Goal: Task Accomplishment & Management: Complete application form

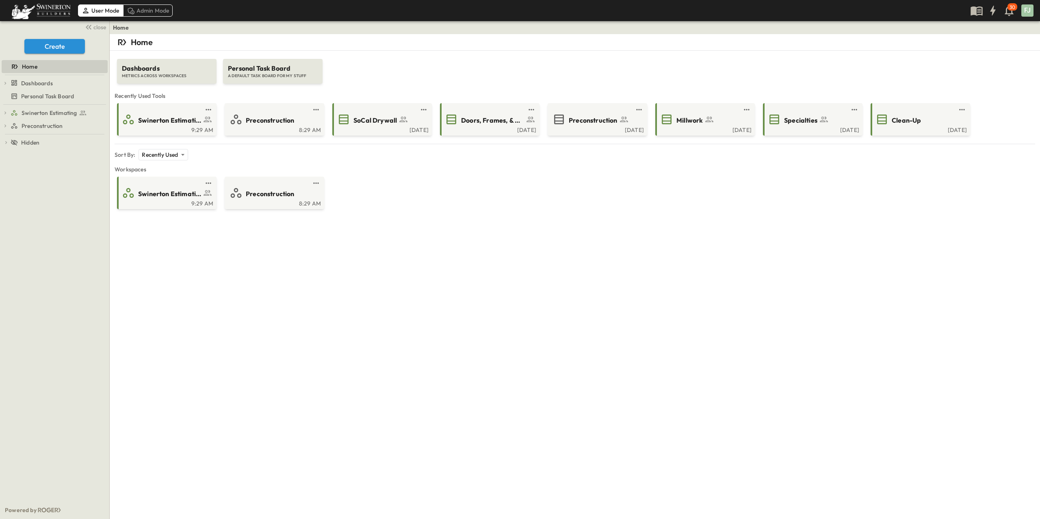
click at [411, 303] on div "**********" at bounding box center [575, 293] width 931 height 519
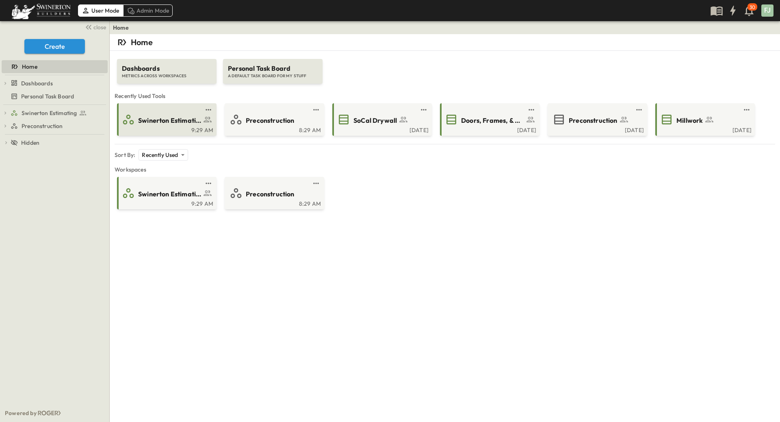
click at [158, 116] on span "Swinerton Estimating" at bounding box center [169, 120] width 63 height 9
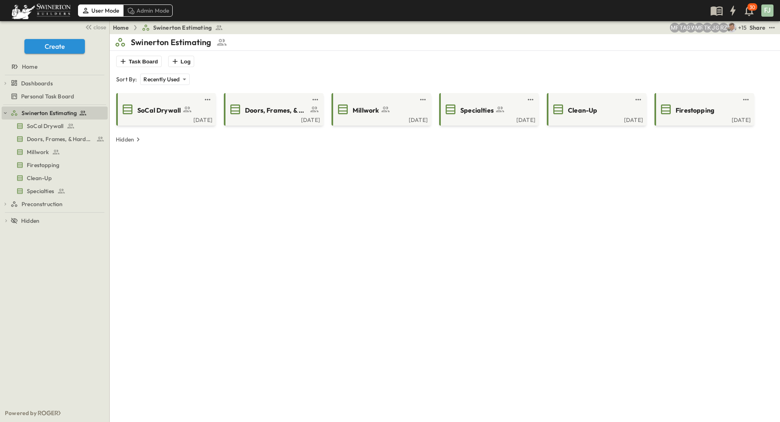
click at [315, 214] on div "**********" at bounding box center [445, 245] width 661 height 422
click at [168, 103] on div "SoCal Drywall" at bounding box center [165, 109] width 88 height 13
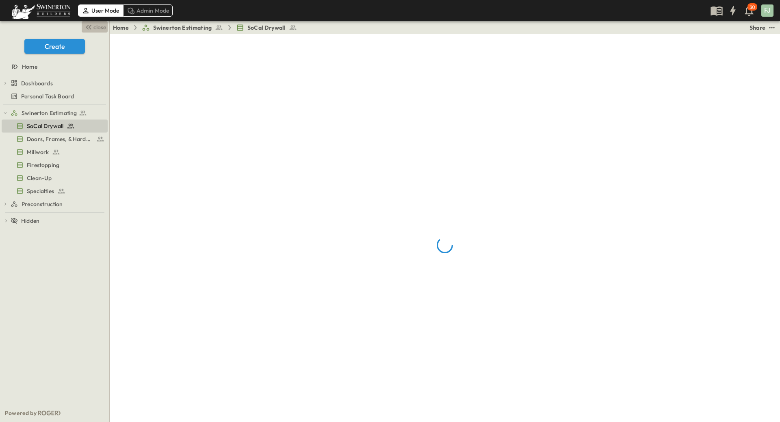
click at [97, 27] on button "close" at bounding box center [95, 26] width 26 height 11
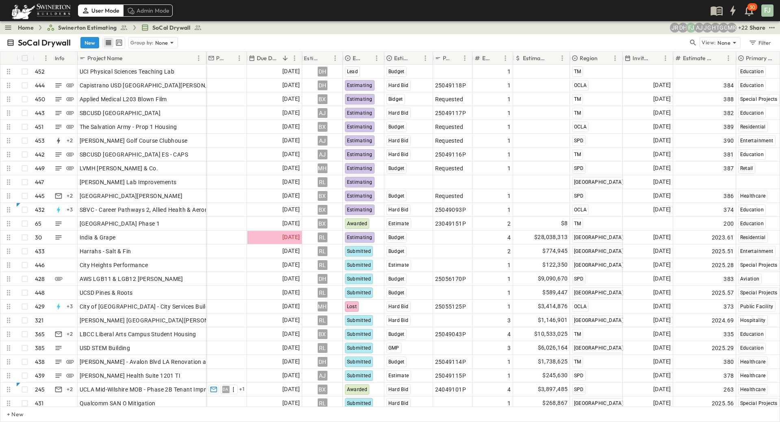
click at [252, 27] on div "Home Swinerton Estimating SoCal Drywall + 22 MR GG HT JG AJ FJ DH JR Share" at bounding box center [390, 27] width 780 height 13
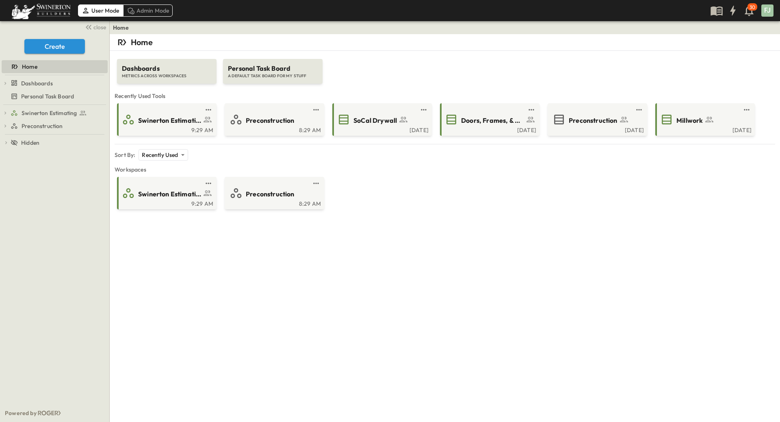
click at [553, 208] on div "**********" at bounding box center [445, 245] width 671 height 422
click at [165, 116] on span "Swinerton Estimating" at bounding box center [169, 120] width 63 height 9
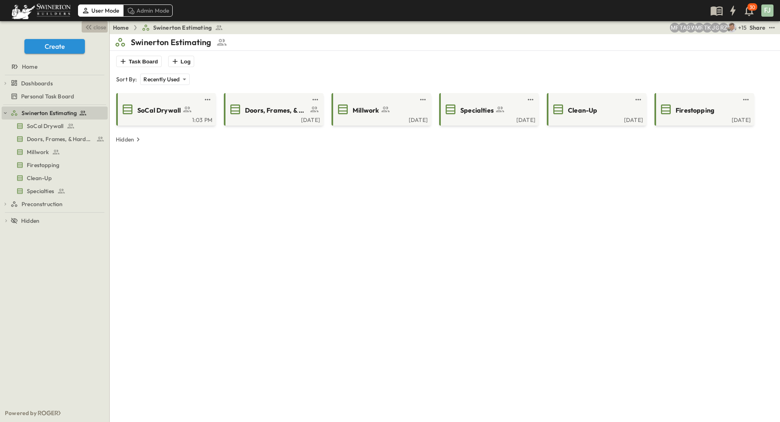
click at [97, 27] on span "close" at bounding box center [99, 27] width 13 height 8
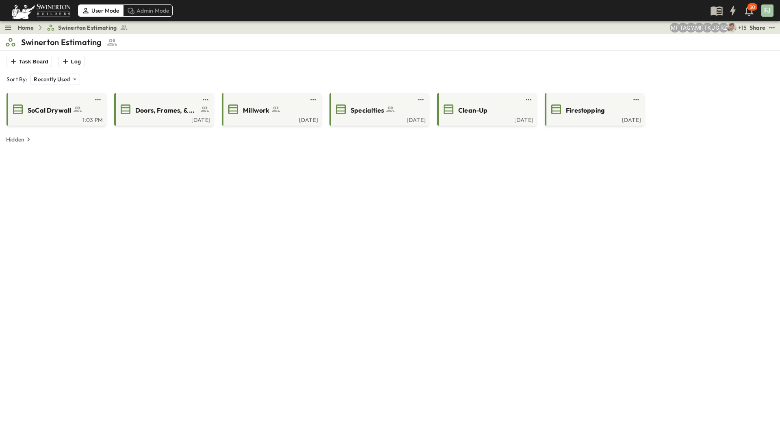
drag, startPoint x: 271, startPoint y: 41, endPoint x: 157, endPoint y: 52, distance: 114.7
click at [157, 52] on div "**********" at bounding box center [390, 245] width 771 height 422
click at [65, 106] on span "SoCal Drywall" at bounding box center [49, 110] width 43 height 9
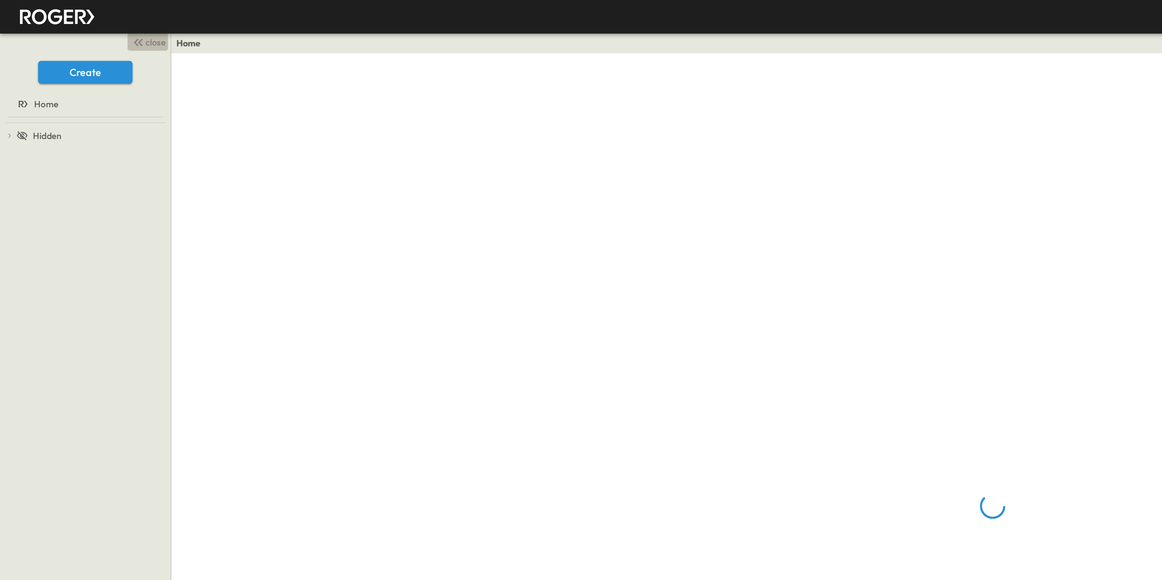
click at [100, 27] on button "close" at bounding box center [95, 26] width 26 height 11
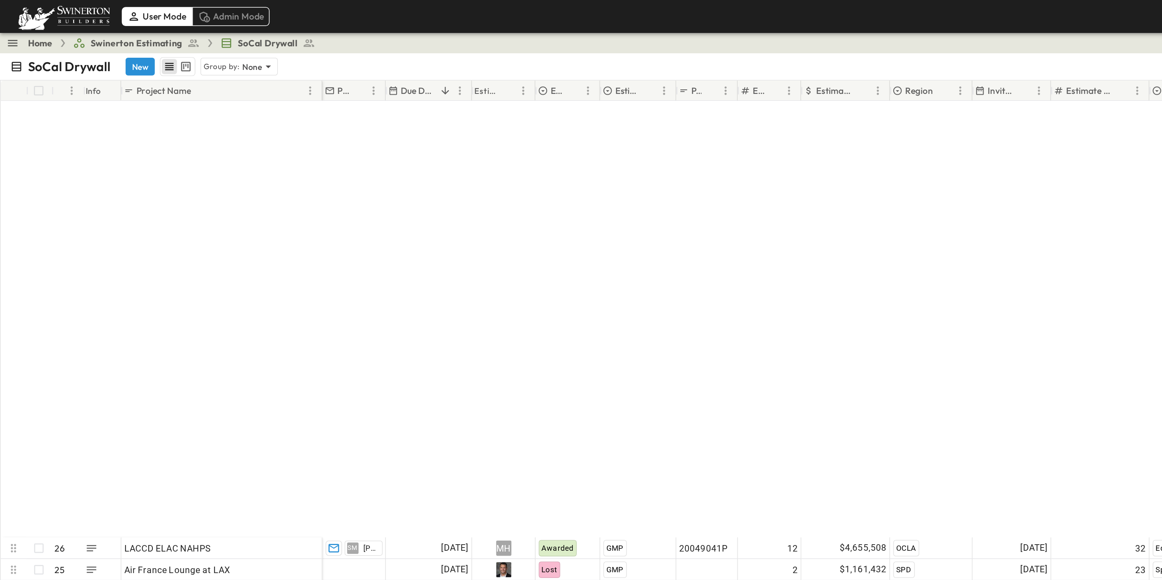
scroll to position [5882, 0]
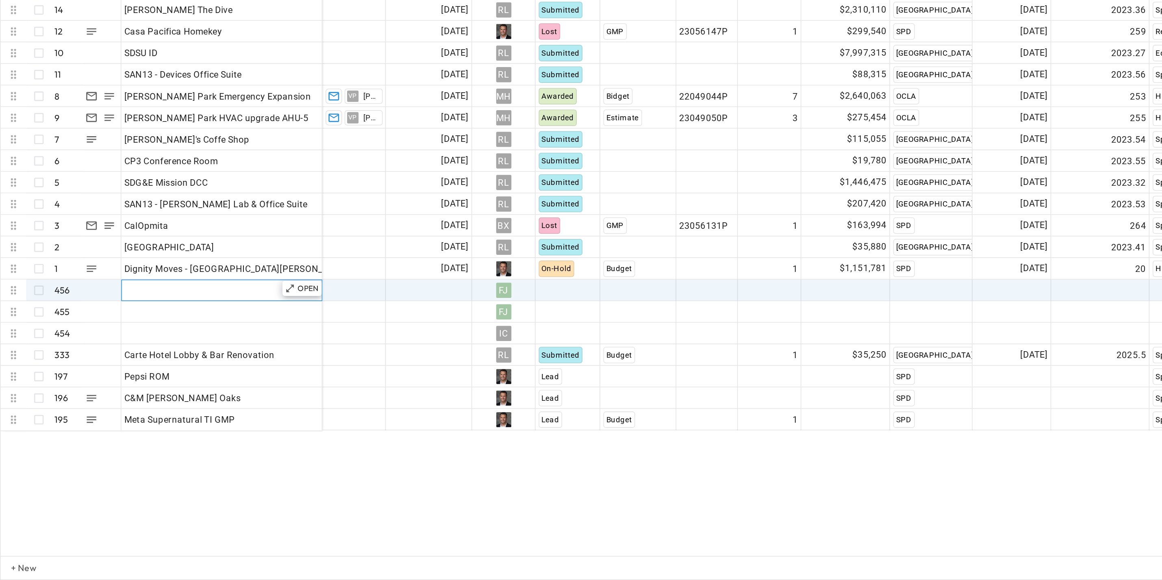
click at [112, 389] on div "Add Name" at bounding box center [142, 394] width 125 height 11
click at [112, 389] on input "text" at bounding box center [142, 394] width 128 height 10
click at [113, 389] on input "text" at bounding box center [142, 394] width 128 height 10
paste input "**********"
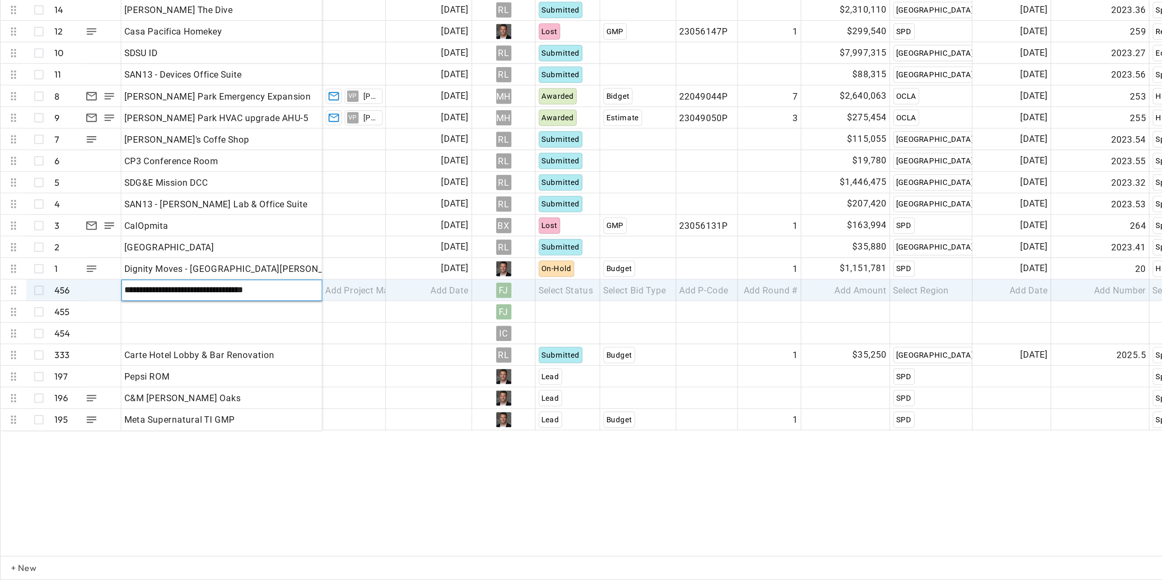
type input "**********"
click at [238, 508] on div "LACCD ELAC NAHPS 26 OPEN LACCD ELAC NAHPS Air France Lounge at LAX 25 OPEN Air …" at bounding box center [580, 315] width 1161 height 500
click at [278, 389] on div "Add Date" at bounding box center [275, 394] width 54 height 13
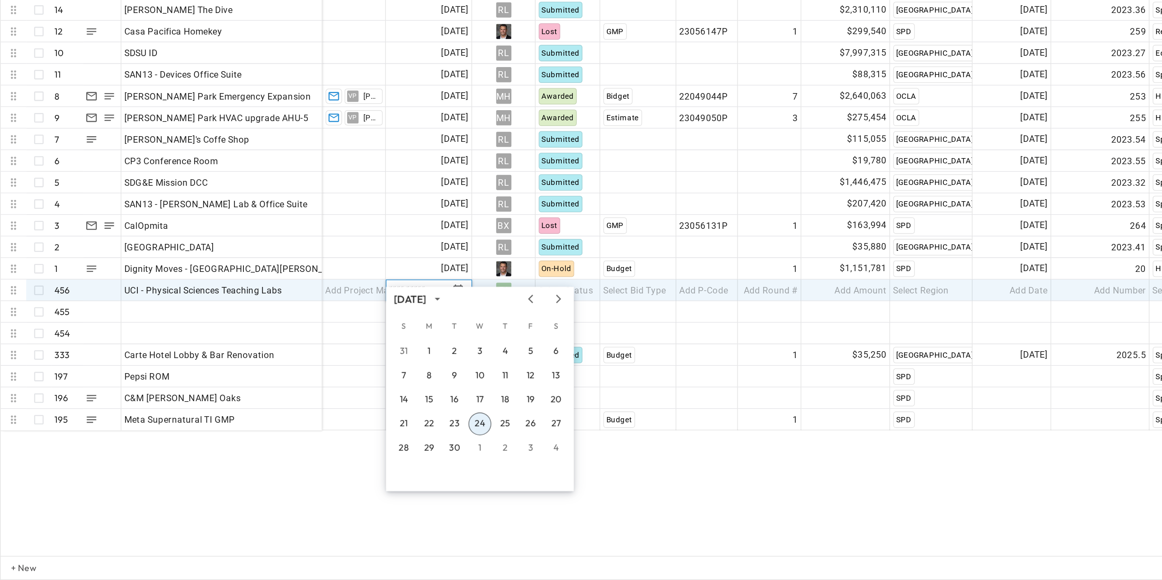
click at [443, 542] on div "LACCD ELAC NAHPS 26 OPEN LACCD ELAC NAHPS Air France Lounge at LAX 25 OPEN Air …" at bounding box center [580, 315] width 1161 height 500
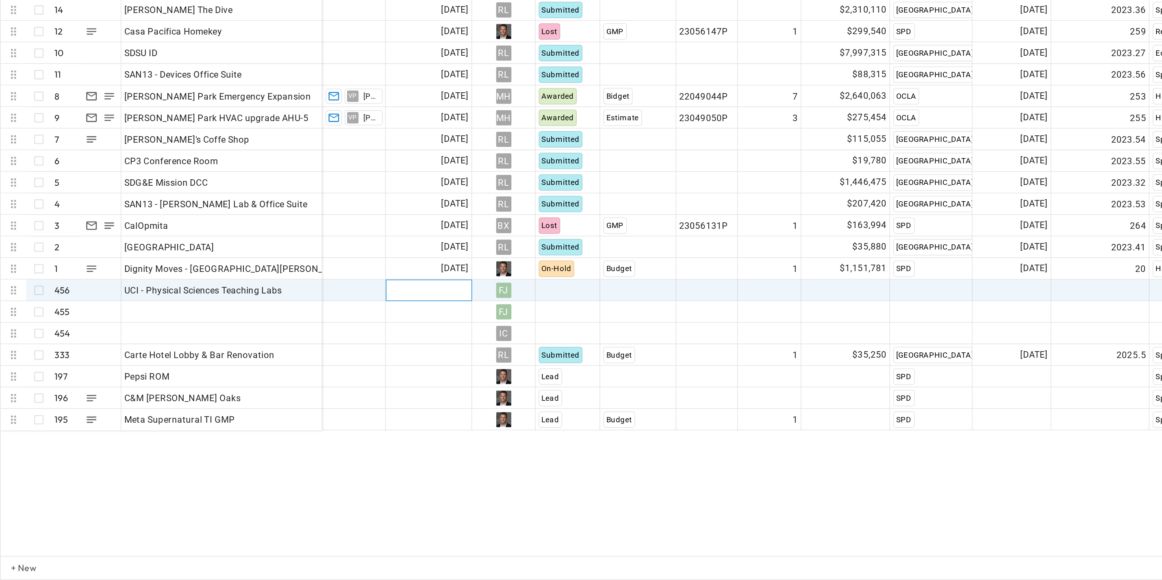
click at [293, 390] on span "Add Date" at bounding box center [288, 394] width 24 height 8
click at [278, 390] on input "text" at bounding box center [268, 394] width 38 height 8
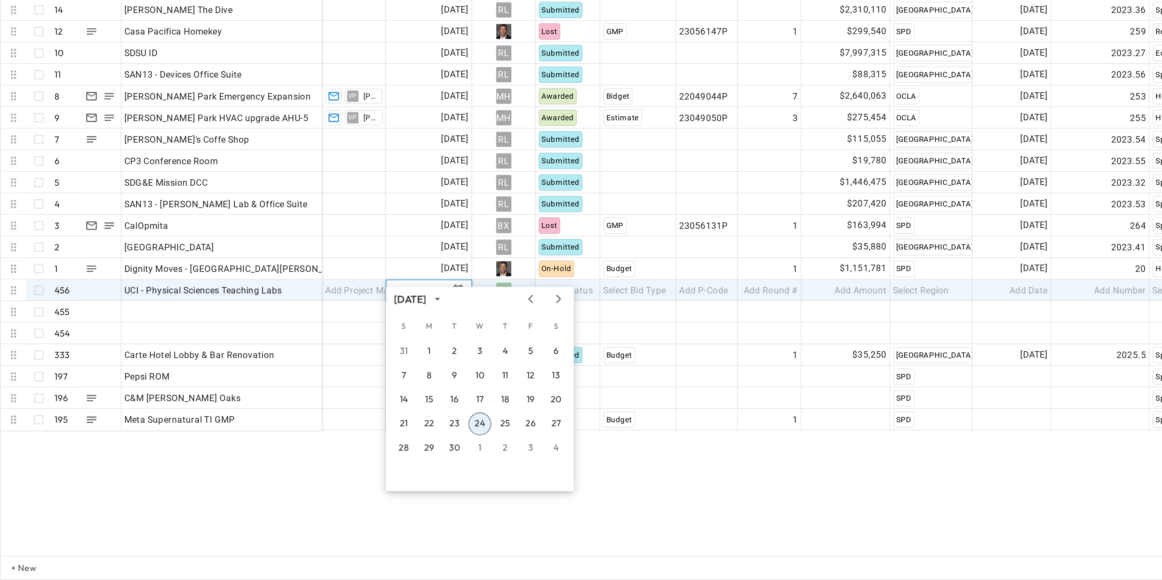
type input "**********"
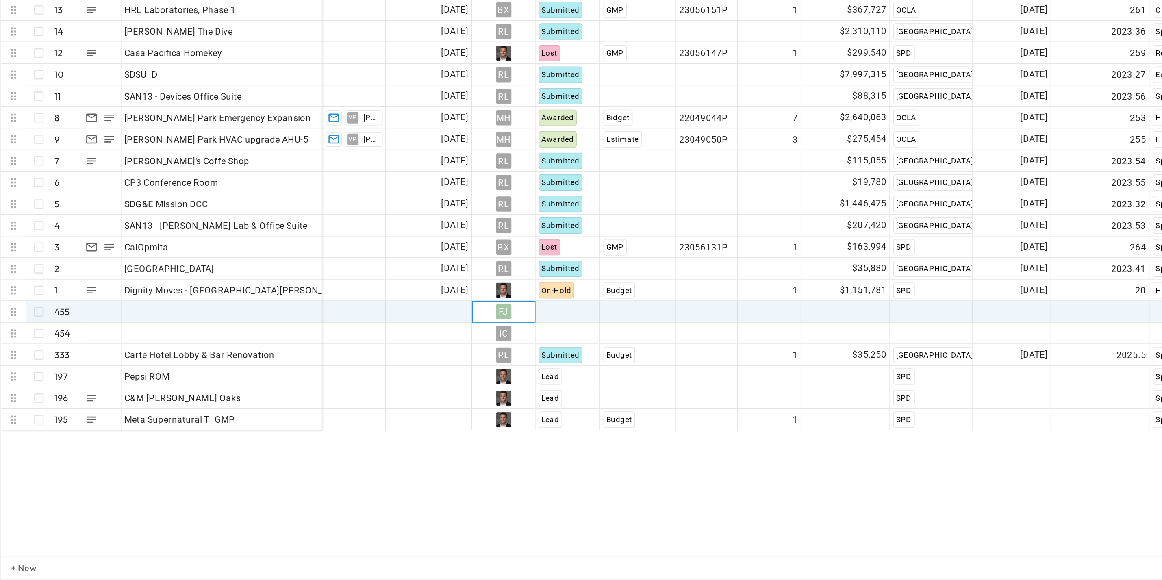
click at [339, 402] on div "FJ" at bounding box center [323, 408] width 40 height 13
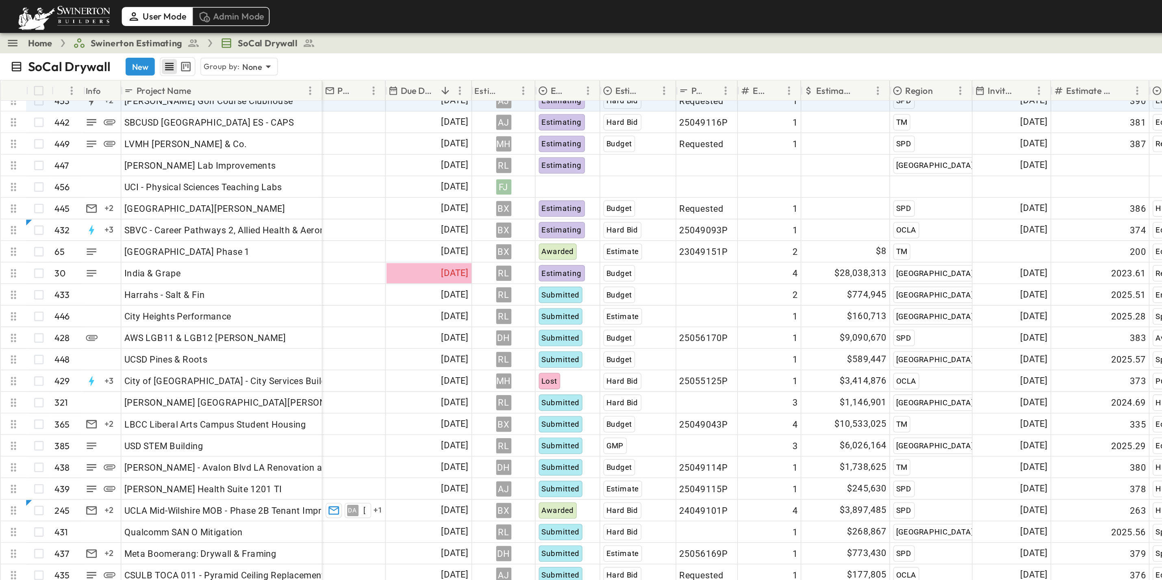
scroll to position [0, 0]
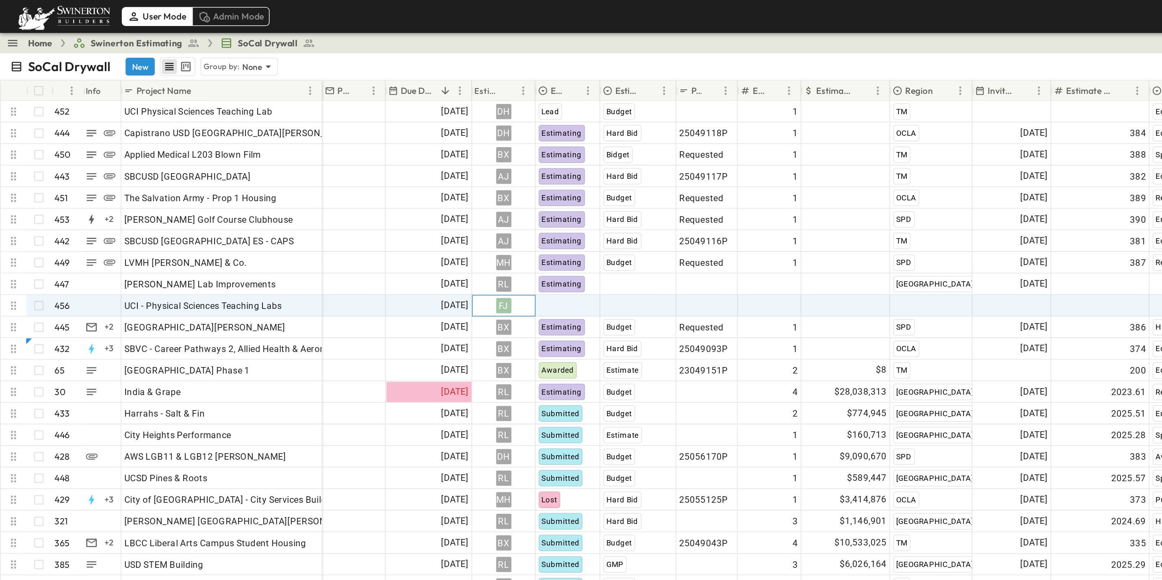
click at [333, 189] on div "FJ" at bounding box center [323, 195] width 40 height 13
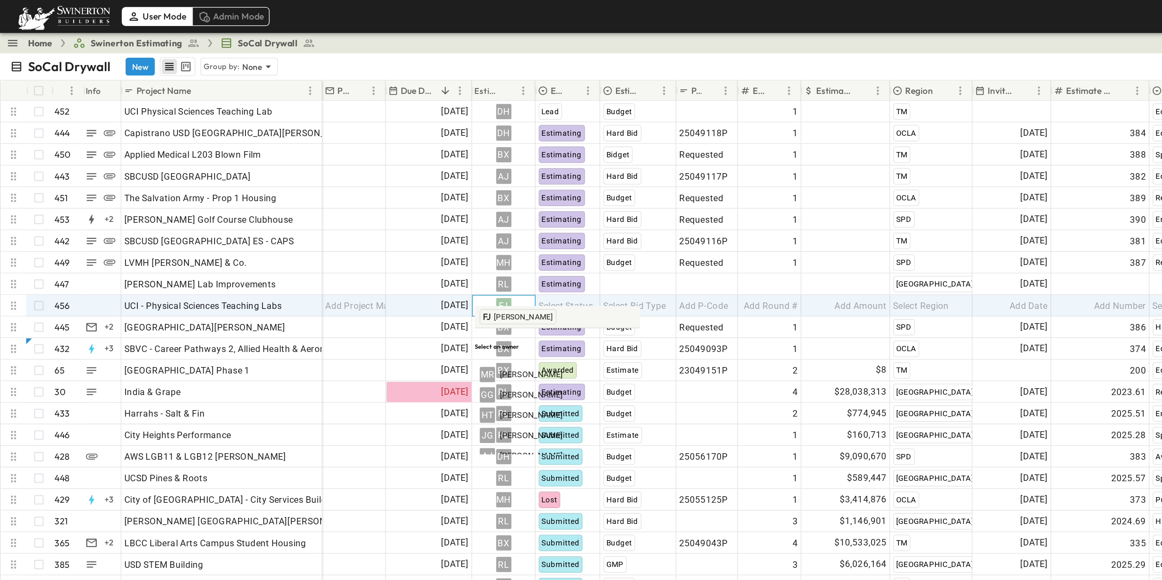
scroll to position [308, 0]
click at [365, 192] on span "Select Status" at bounding box center [362, 196] width 35 height 8
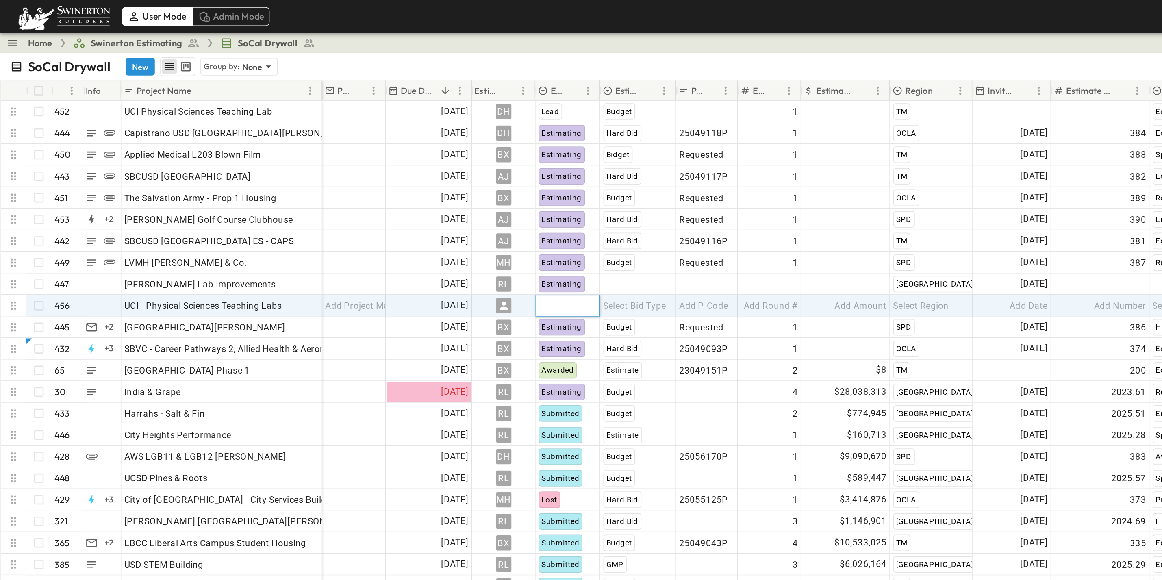
scroll to position [0, 0]
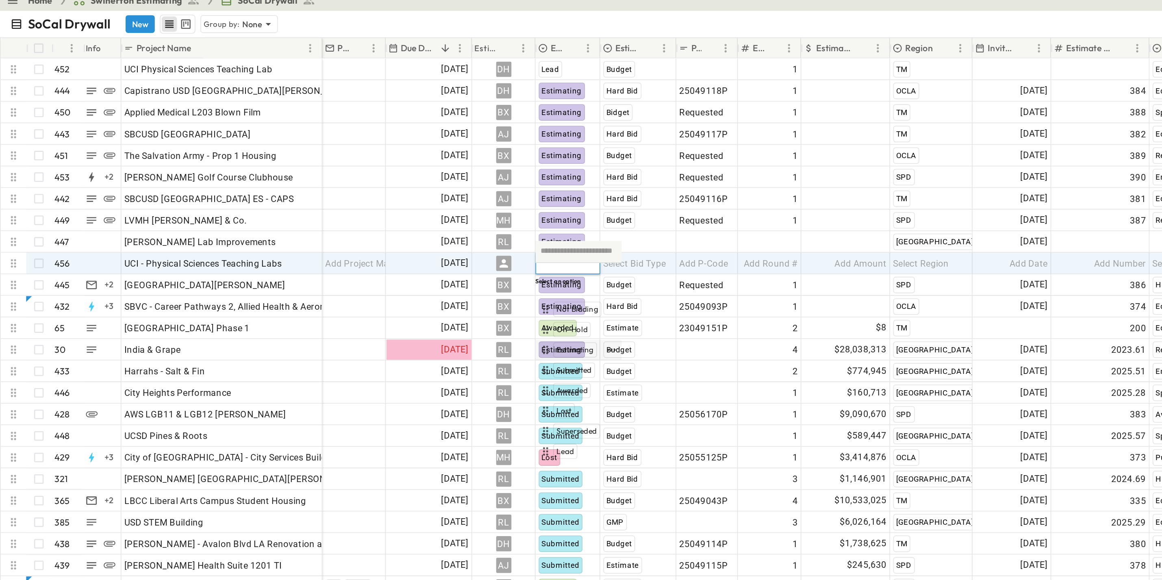
click at [371, 247] on div "Estimating" at bounding box center [366, 252] width 42 height 10
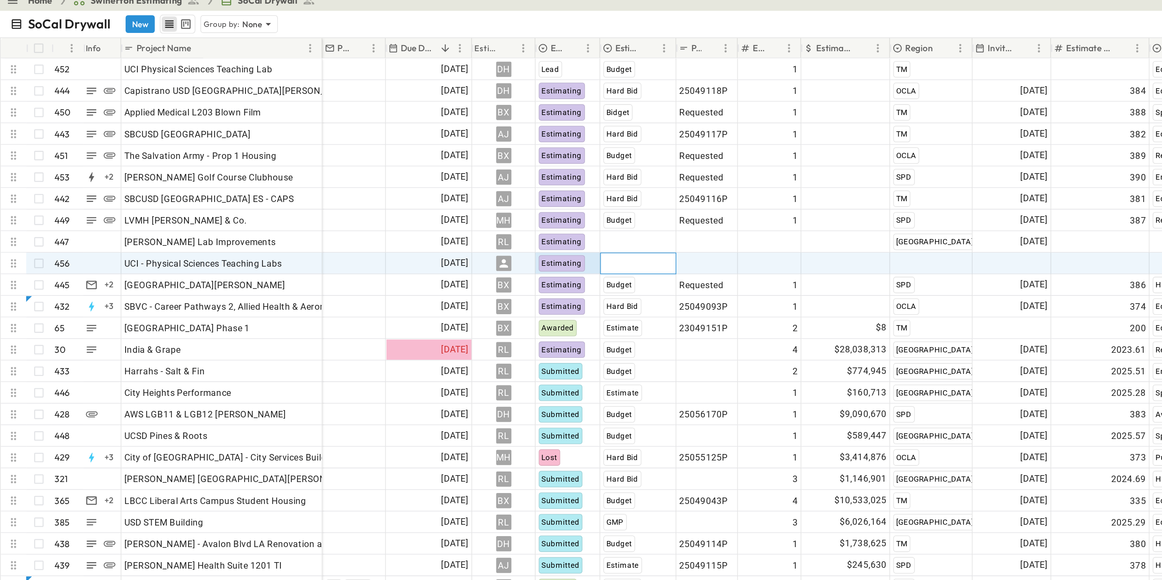
click at [401, 192] on span "Select Bid Type" at bounding box center [406, 196] width 40 height 8
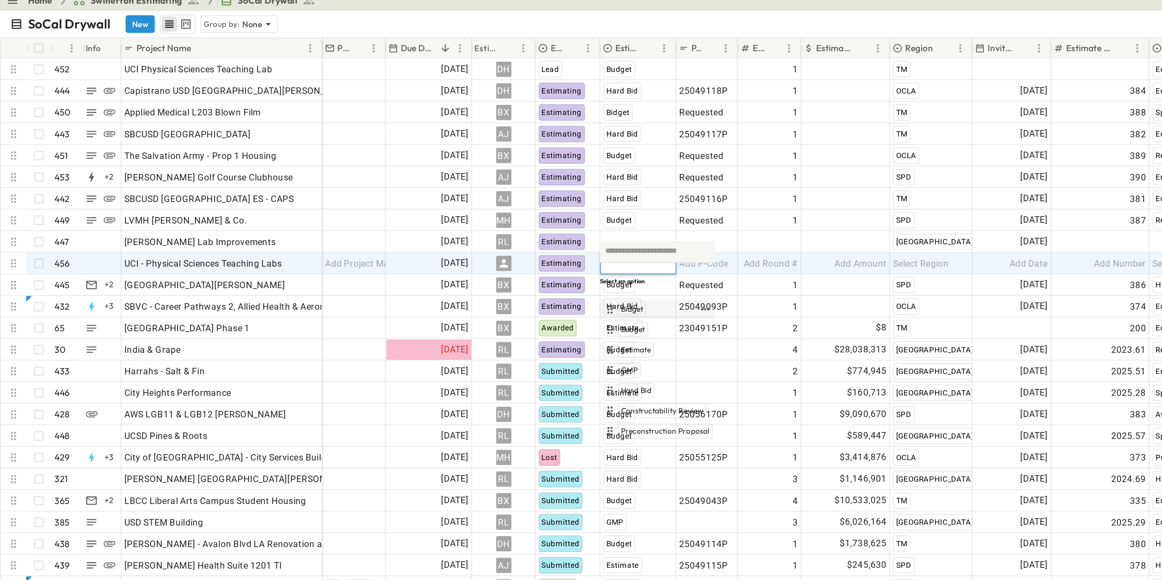
click at [406, 221] on div "Bidget" at bounding box center [416, 226] width 61 height 10
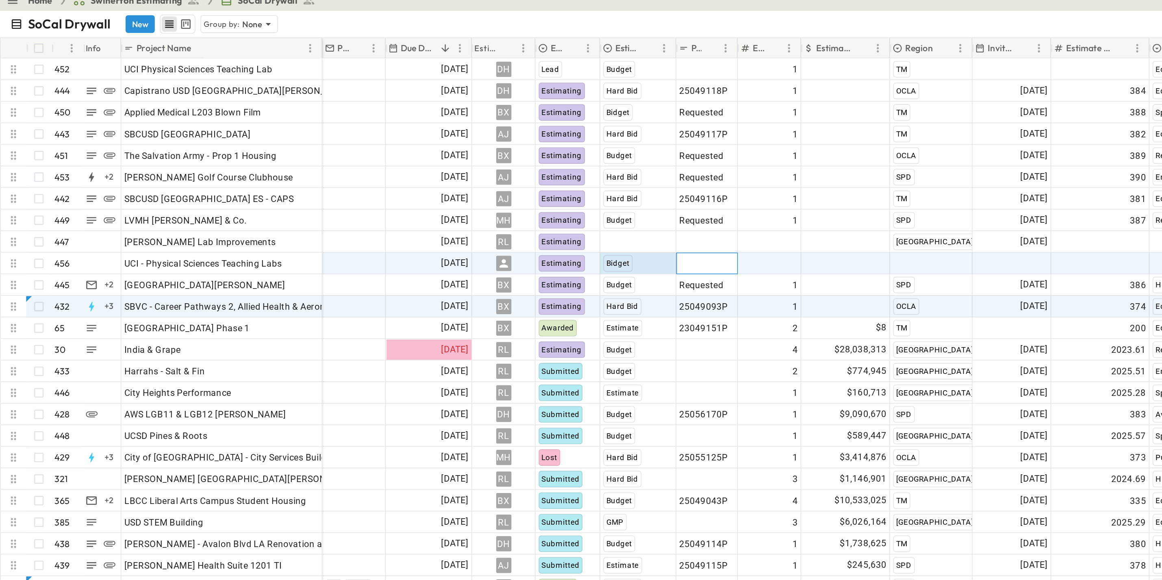
click at [457, 190] on div "Add P-Code" at bounding box center [452, 195] width 35 height 11
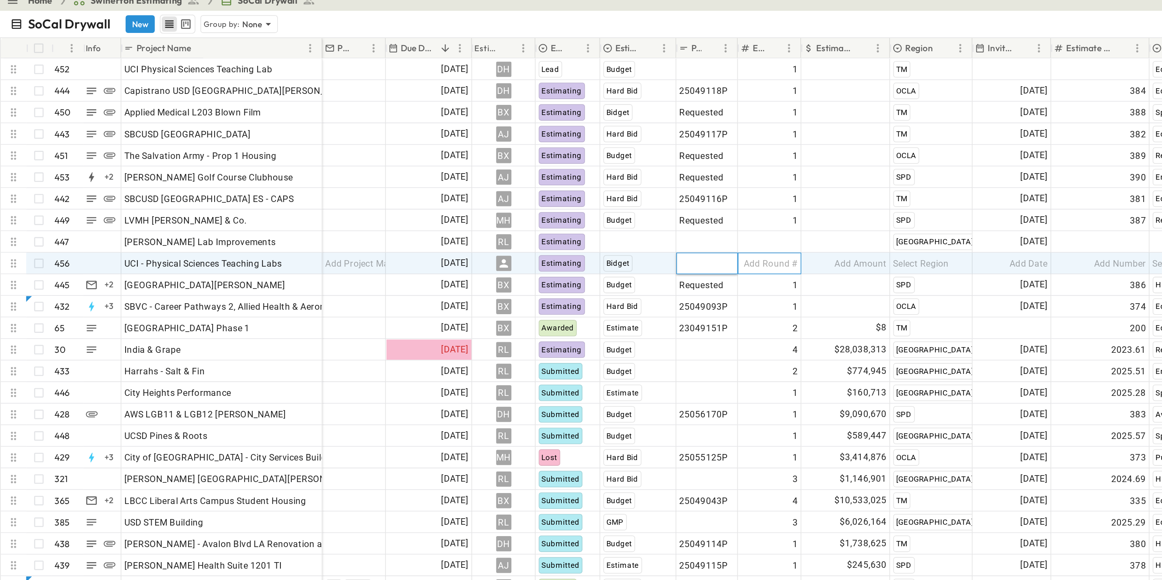
click at [510, 192] on span "Add Round #" at bounding box center [493, 196] width 35 height 8
type input "*"
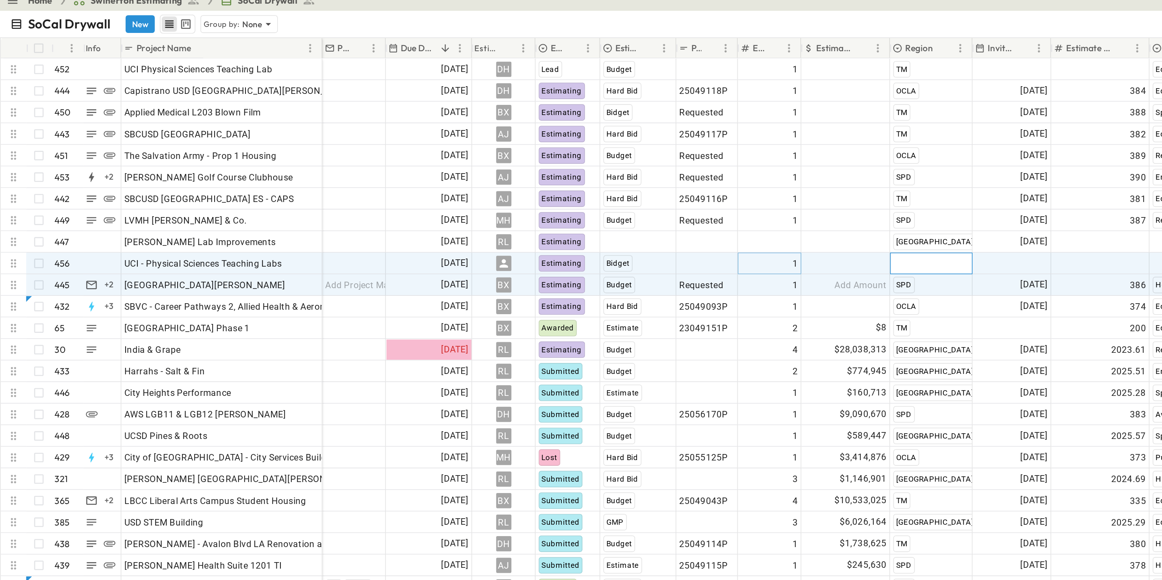
click at [597, 191] on div "Select Region" at bounding box center [597, 195] width 52 height 13
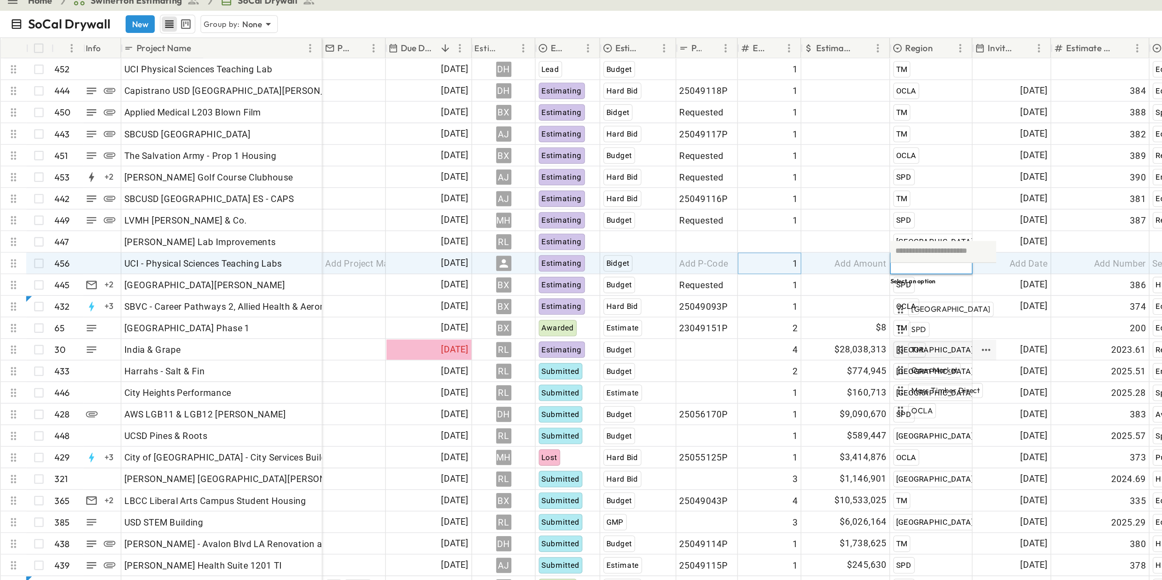
click at [589, 247] on div "TM" at bounding box center [599, 252] width 55 height 10
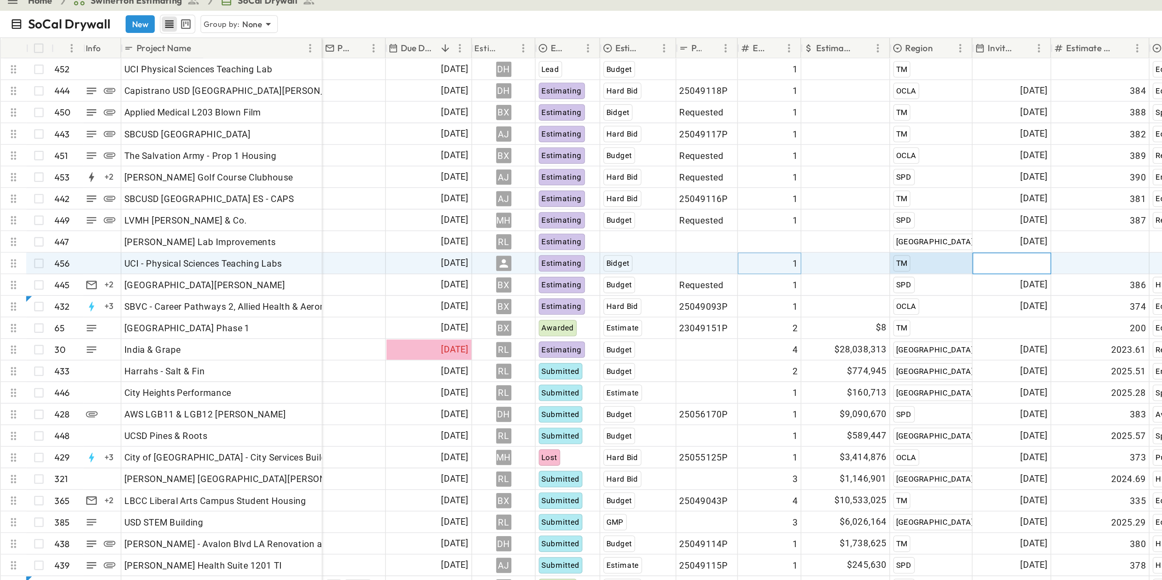
click at [656, 192] on span "Add Date" at bounding box center [659, 196] width 24 height 8
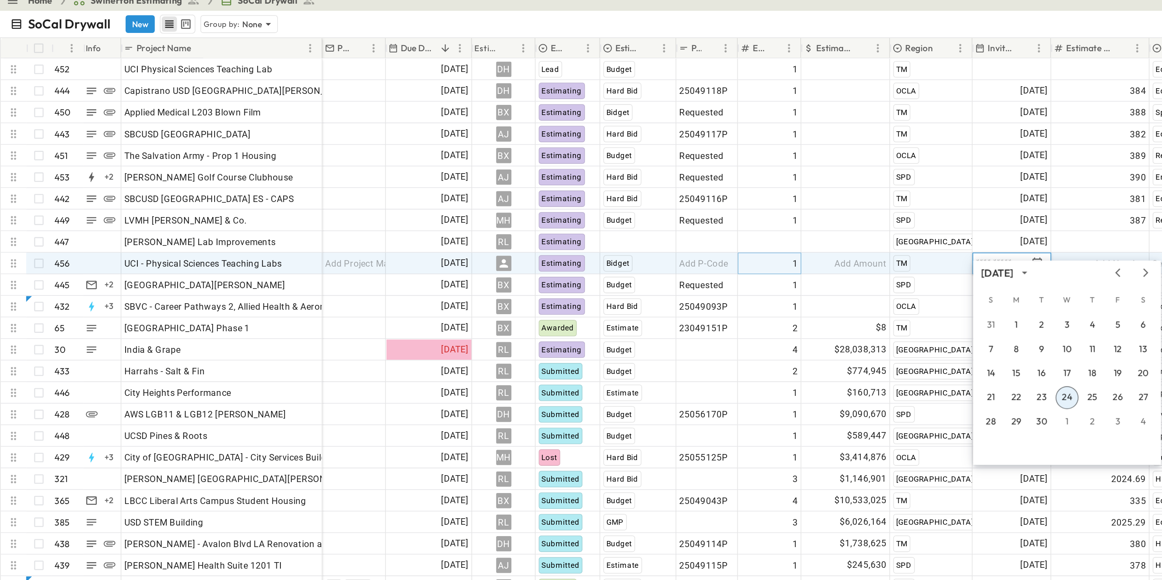
click at [684, 281] on button "24" at bounding box center [683, 282] width 15 height 15
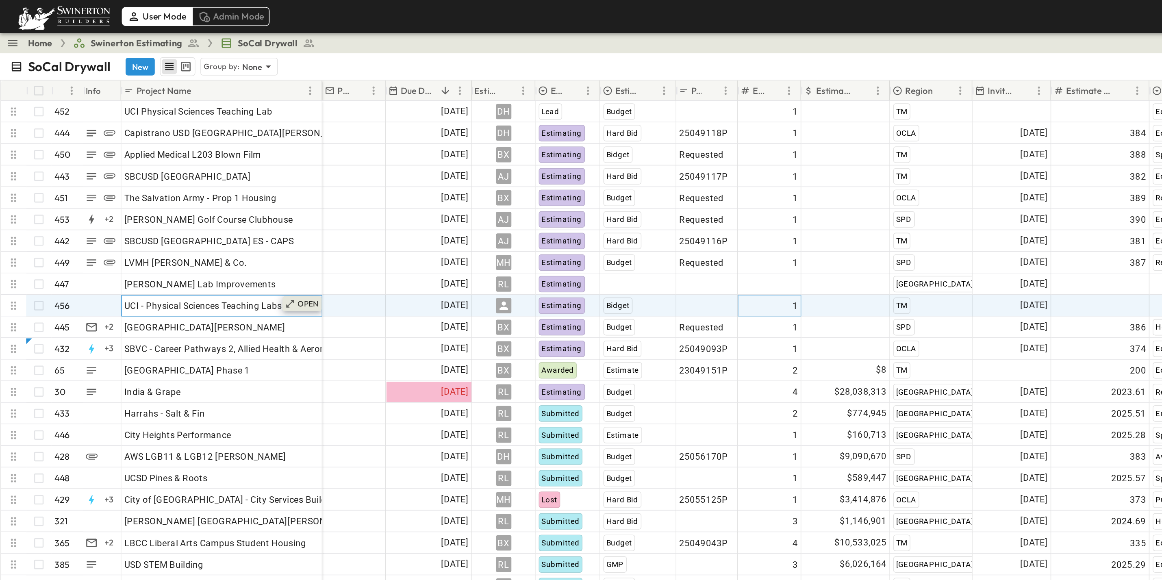
click at [200, 191] on p "OPEN" at bounding box center [198, 194] width 14 height 7
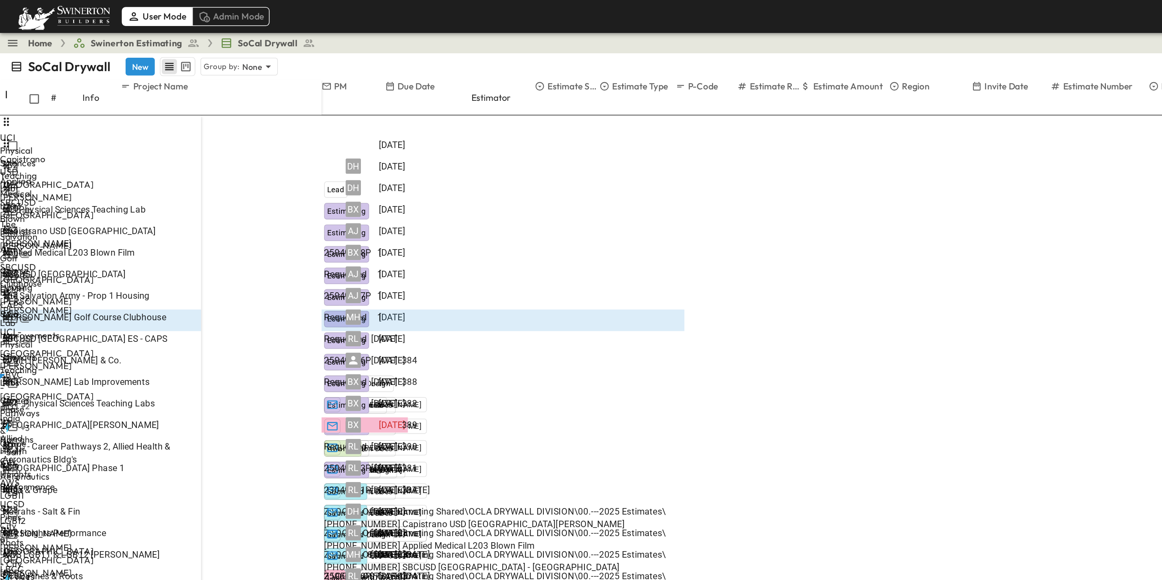
click at [127, 256] on p "OPEN" at bounding box center [120, 259] width 14 height 7
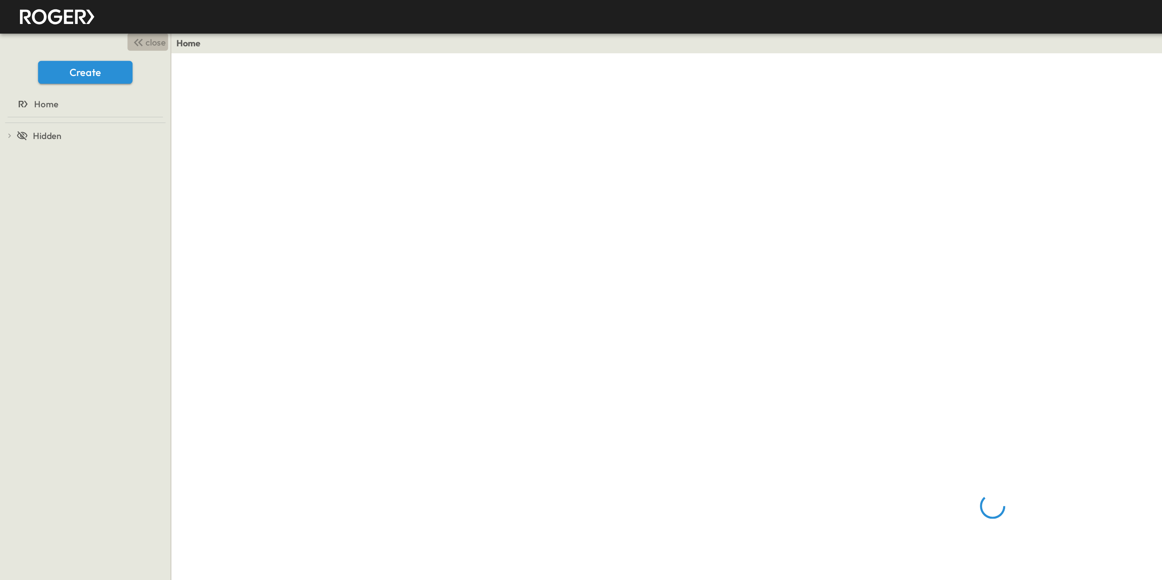
click at [93, 25] on icon "button" at bounding box center [89, 27] width 10 height 10
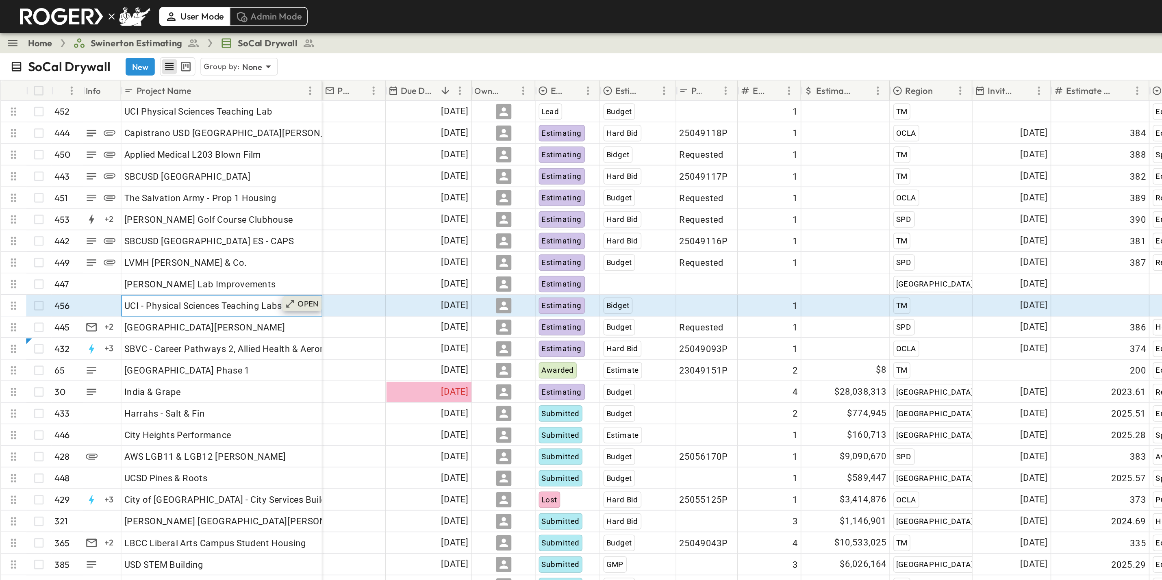
click at [196, 190] on div "OPEN" at bounding box center [193, 195] width 25 height 10
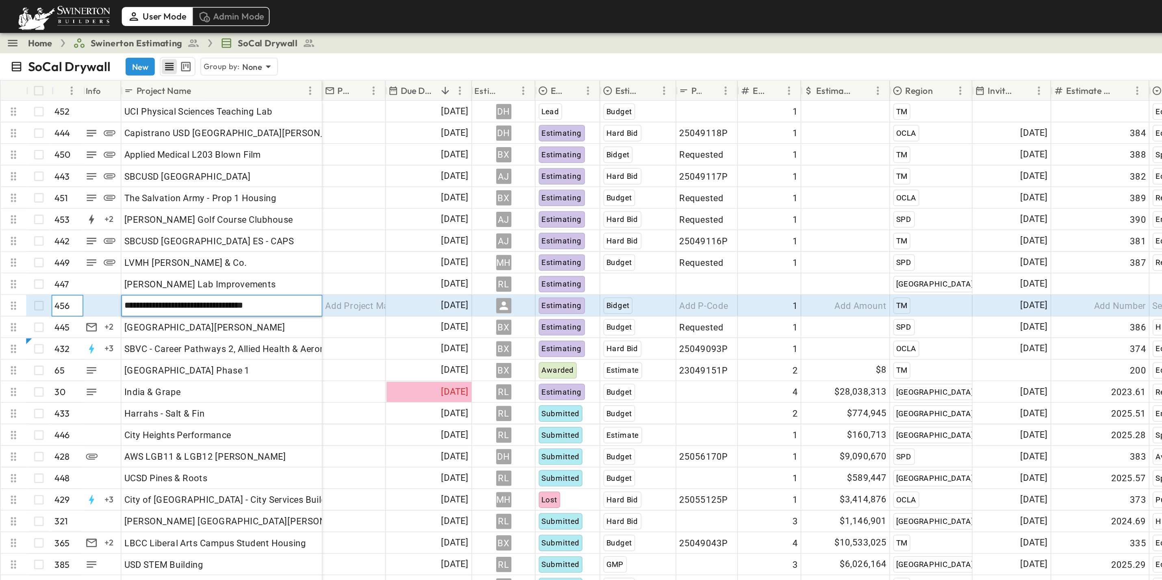
click at [48, 189] on div "456" at bounding box center [44, 195] width 18 height 13
click at [161, 190] on div "UCI - Physical Sciences Teaching Labs" at bounding box center [142, 195] width 125 height 11
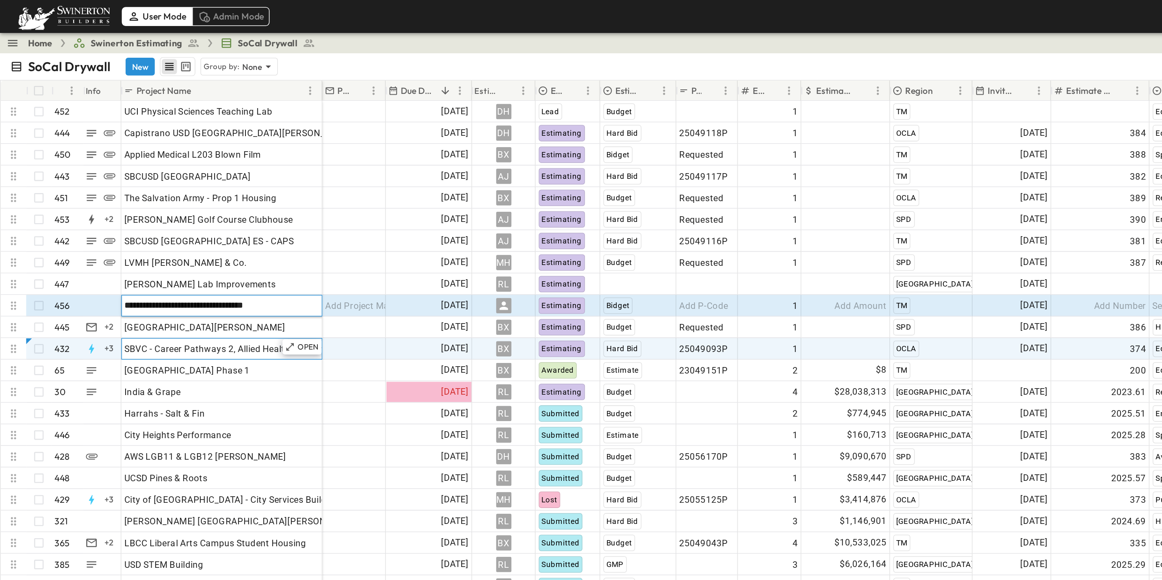
click at [163, 219] on span "SBVC - Career Pathways 2, Allied Health & Aeronautics Bldg's" at bounding box center [161, 223] width 162 height 8
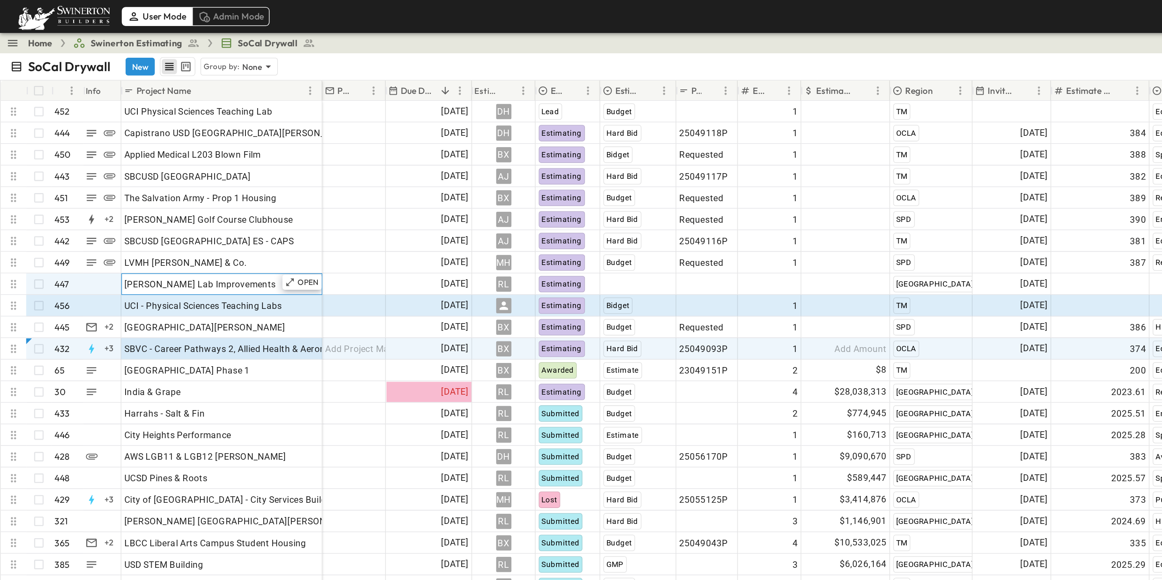
click at [145, 176] on div "[PERSON_NAME] Lab Improvements" at bounding box center [142, 181] width 125 height 11
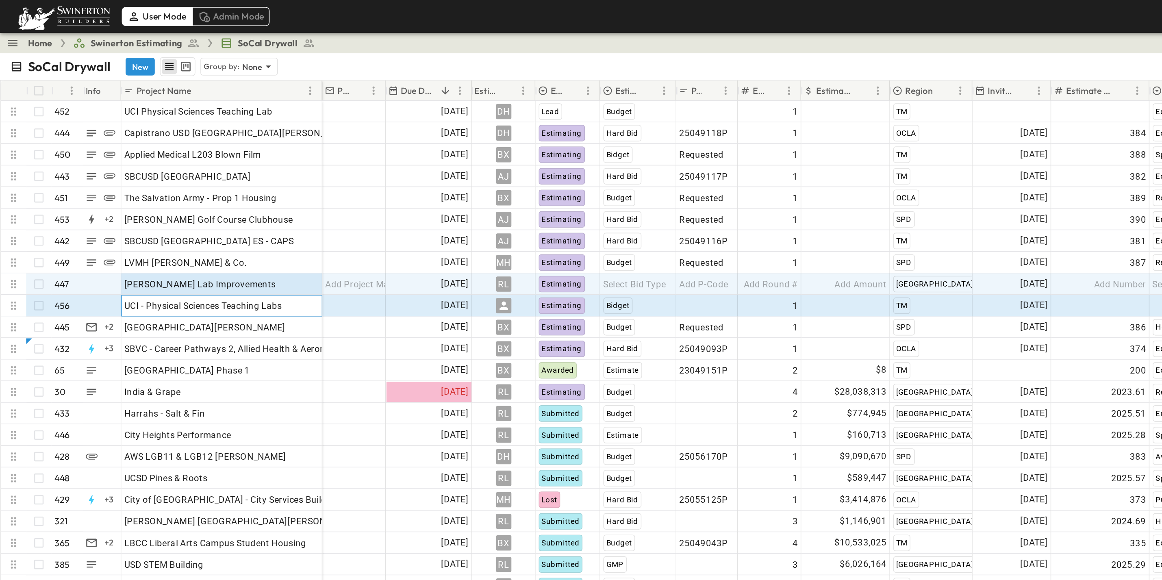
click at [165, 190] on div "UCI - Physical Sciences Teaching Labs" at bounding box center [142, 195] width 125 height 11
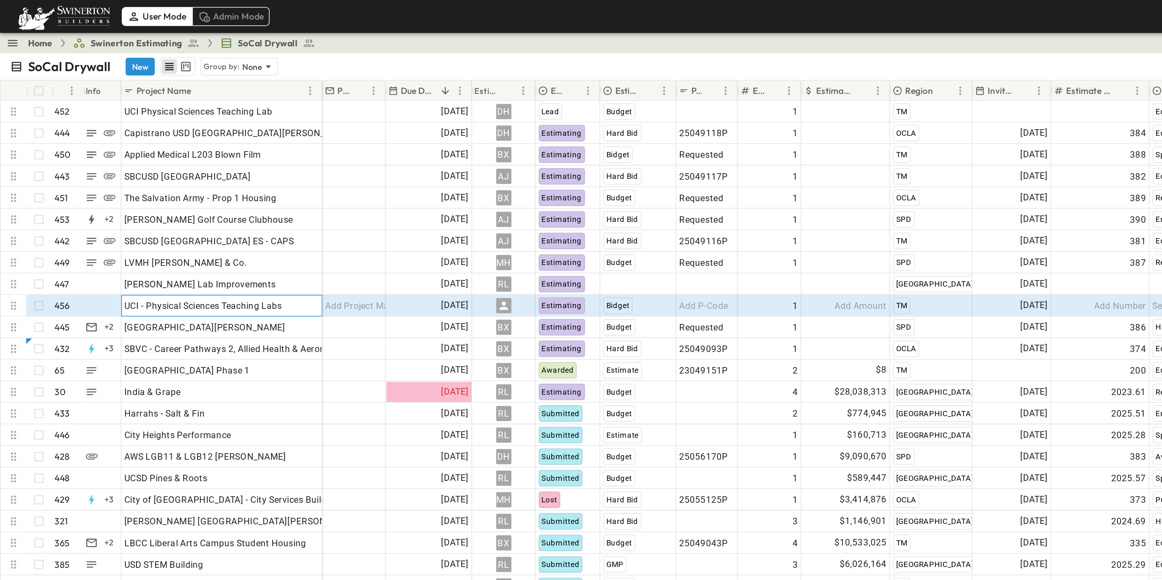
click at [198, 191] on p "OPEN" at bounding box center [198, 194] width 14 height 7
click at [197, 191] on p "OPEN" at bounding box center [198, 194] width 14 height 7
click at [446, 192] on span "Add P-Code" at bounding box center [450, 196] width 31 height 8
click at [198, 191] on p "OPEN" at bounding box center [198, 194] width 14 height 7
click at [146, 191] on div "UCI - Physical Sciences Teaching Labs" at bounding box center [142, 195] width 125 height 11
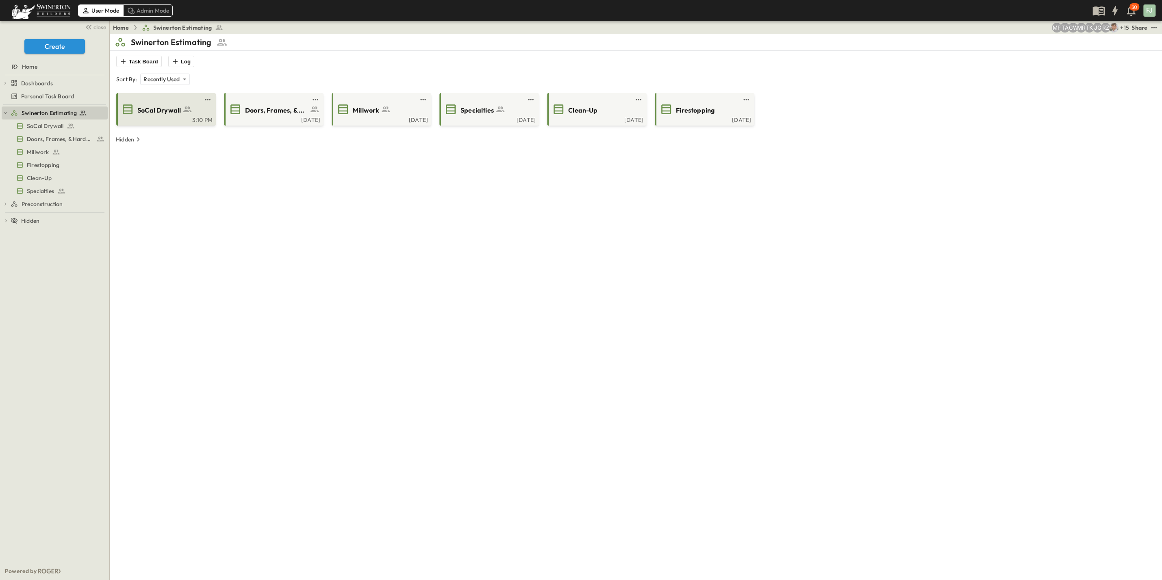
click at [140, 106] on span "SoCal Drywall" at bounding box center [158, 110] width 43 height 9
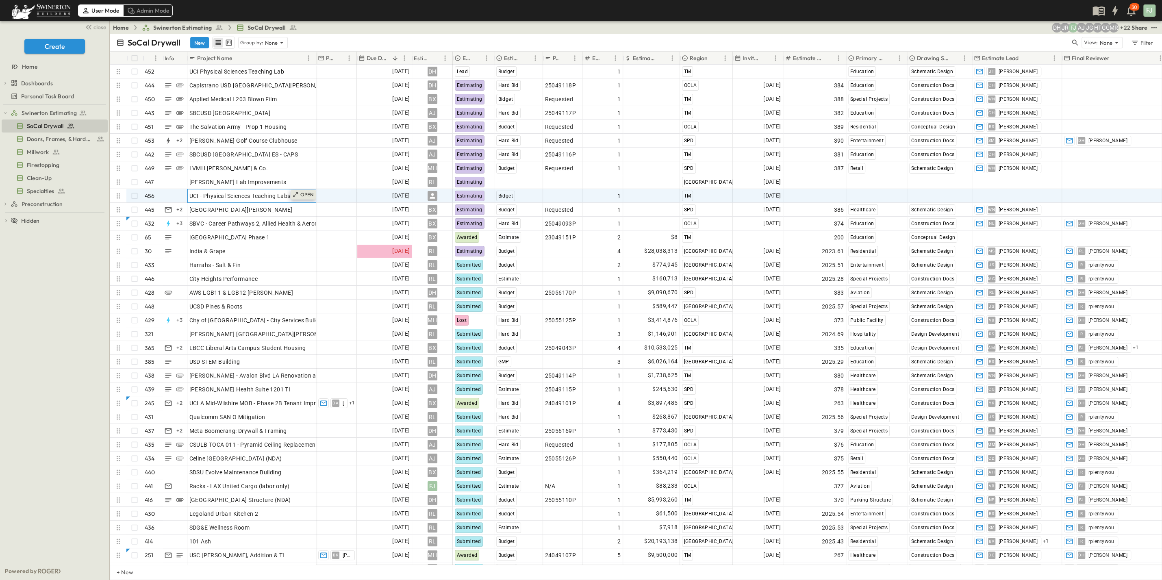
click at [308, 191] on p "OPEN" at bounding box center [307, 194] width 14 height 7
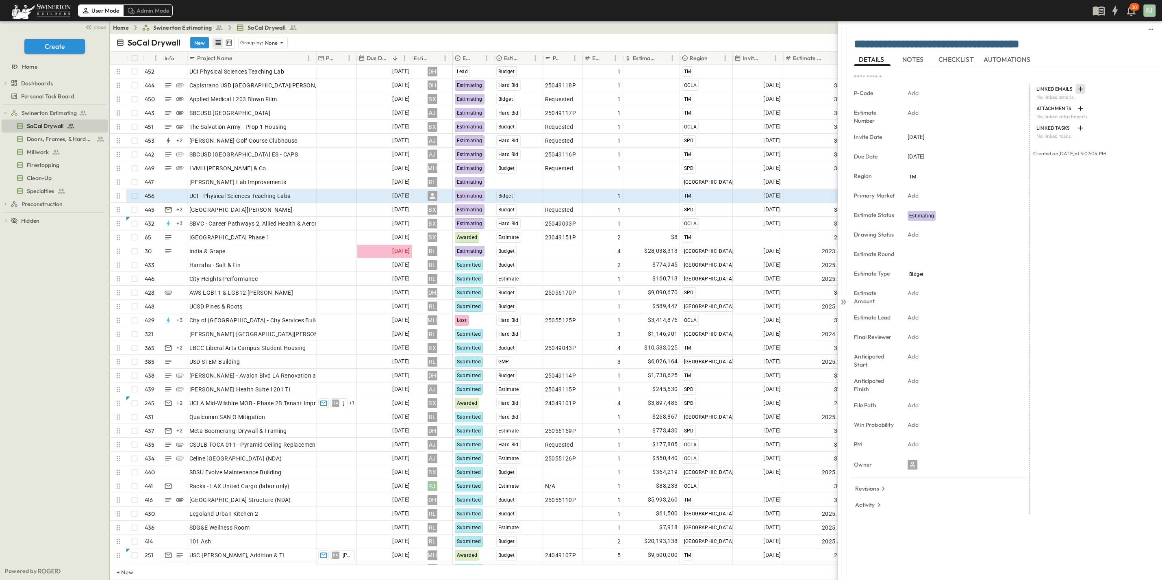
click at [1079, 84] on button "button" at bounding box center [1080, 89] width 10 height 10
click at [1094, 101] on p "Link Existing Email" at bounding box center [1101, 103] width 54 height 8
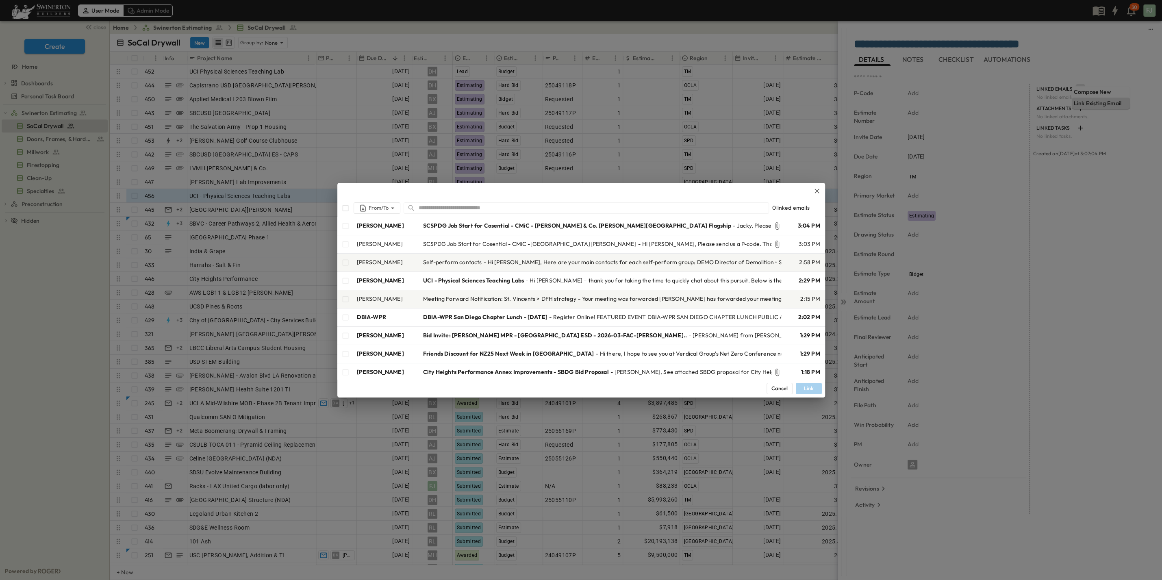
click at [495, 209] on input "text" at bounding box center [594, 208] width 350 height 12
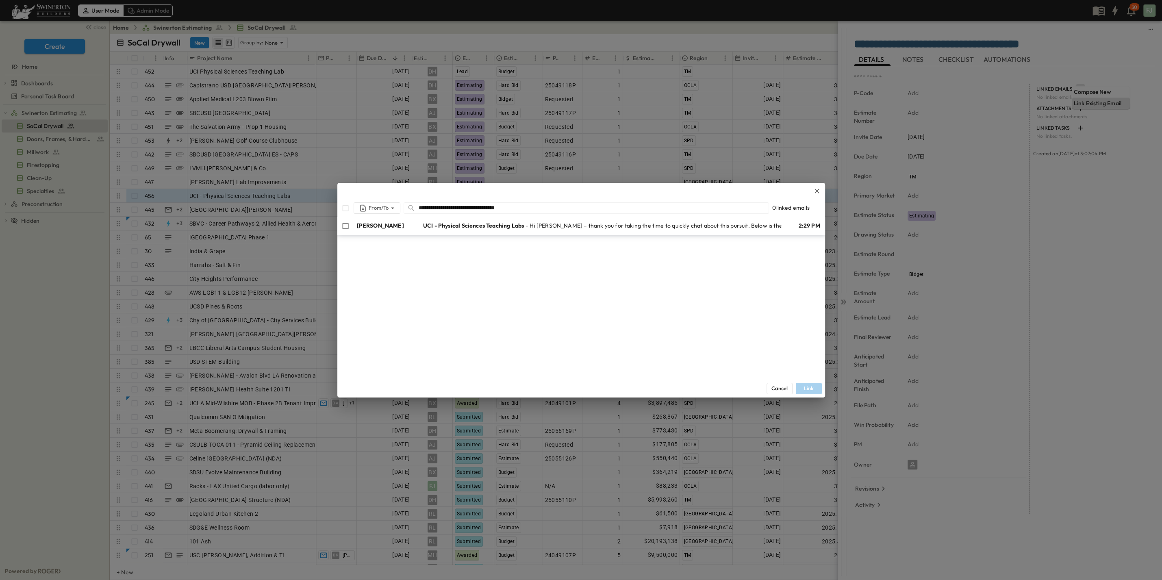
type input "**********"
click at [516, 225] on span "UCI - Physical Sciences Teaching Labs" at bounding box center [473, 225] width 101 height 8
click at [812, 386] on button "Link" at bounding box center [809, 388] width 26 height 11
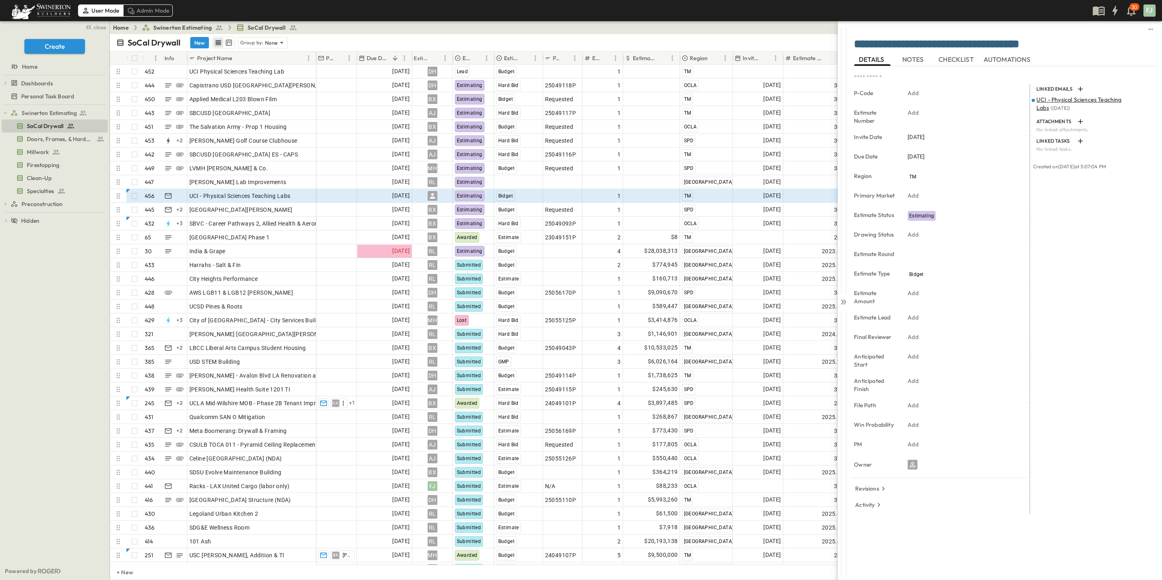
click at [1036, 248] on div "LINKED EMAILS UCI - Physical Sciences Teaching Labs ( [DATE] ) ATTACHMENTS No l…" at bounding box center [1093, 299] width 126 height 430
click at [910, 59] on span "NOTES" at bounding box center [913, 59] width 23 height 7
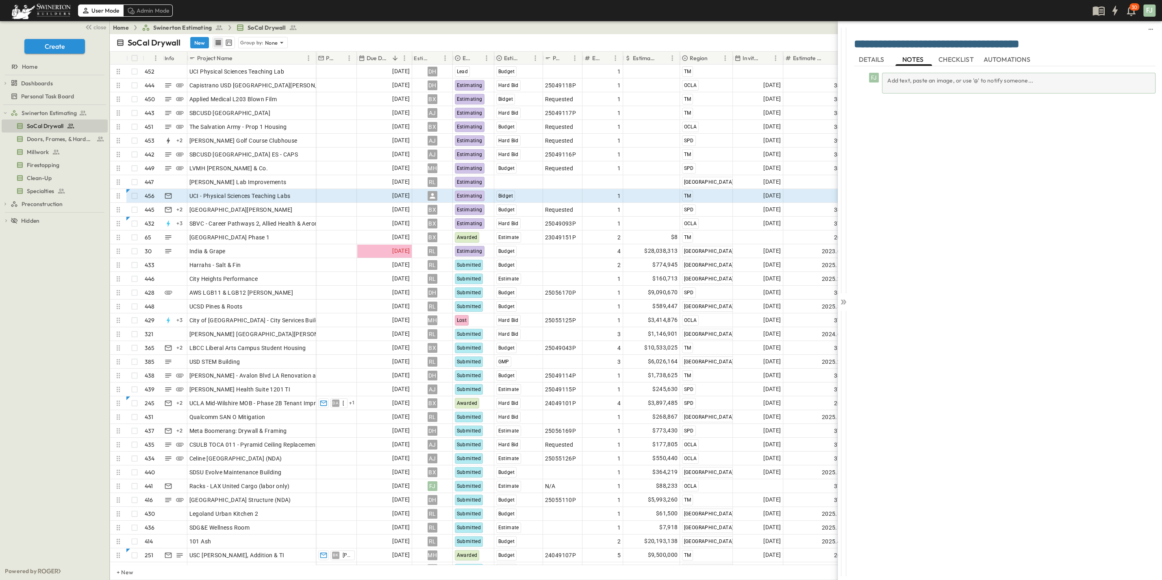
click at [904, 77] on div "Add text, paste an image, or use '@' to notify someone..." at bounding box center [1019, 83] width 274 height 21
click at [904, 77] on p at bounding box center [1018, 80] width 265 height 8
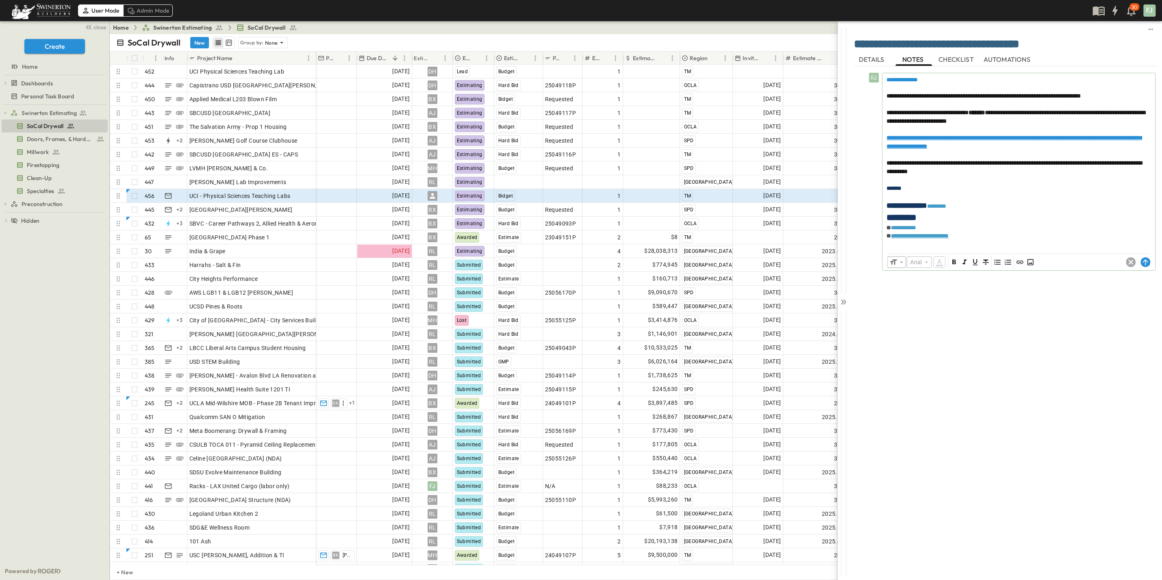
click at [1086, 342] on div "**********" at bounding box center [1005, 318] width 302 height 505
click at [1150, 257] on icon at bounding box center [1145, 262] width 10 height 10
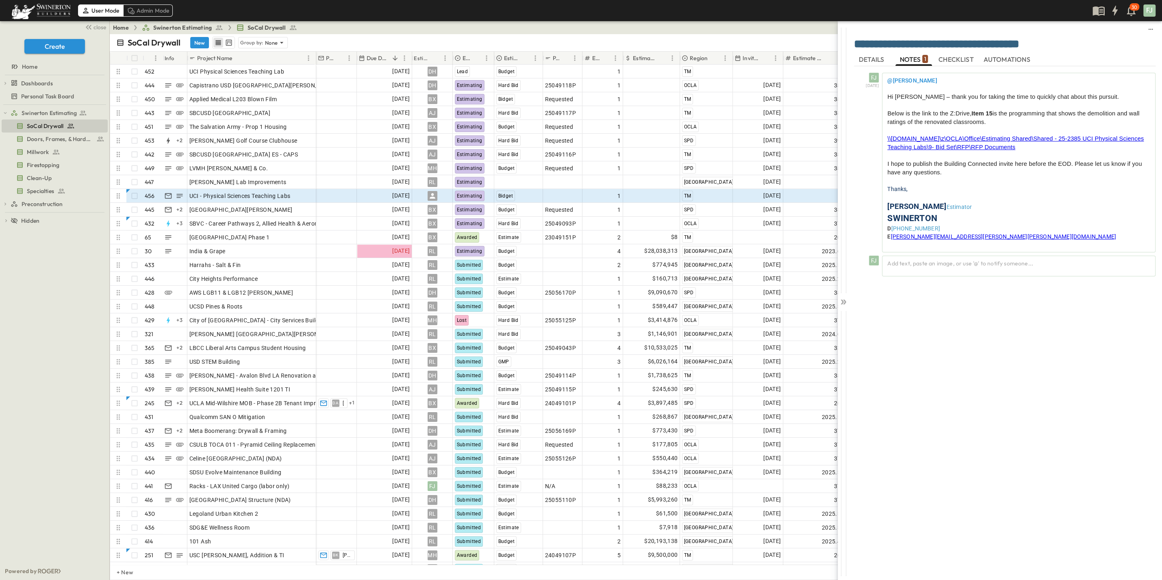
click at [871, 56] on span "DETAILS" at bounding box center [872, 59] width 27 height 7
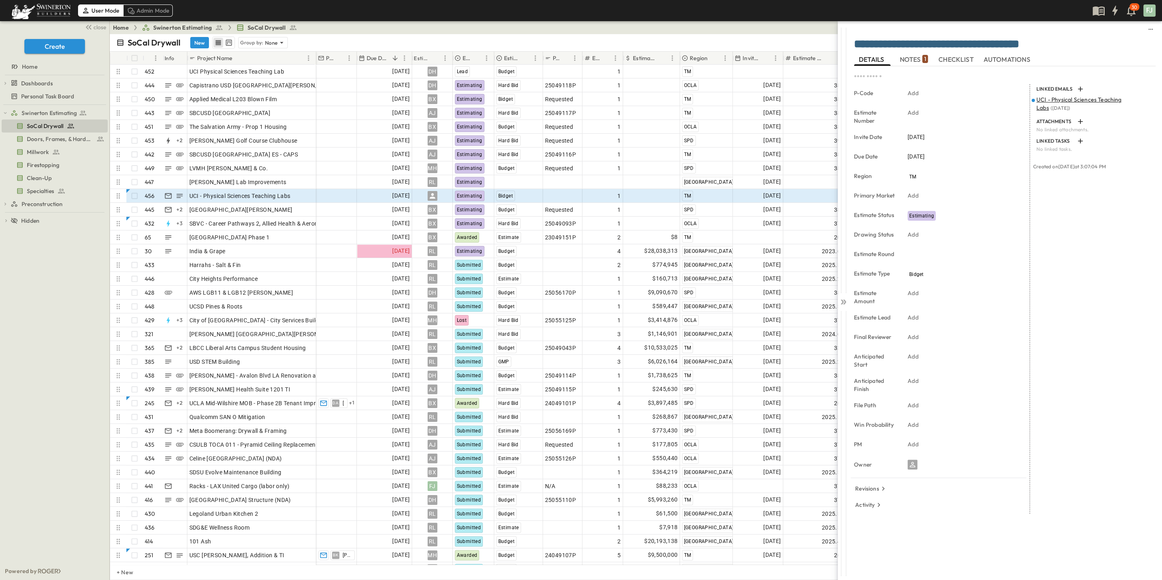
click at [993, 44] on textarea "**********" at bounding box center [1005, 44] width 302 height 13
click at [1055, 380] on div "LINKED EMAILS UCI - Physical Sciences Teaching Labs ( [DATE] ) ATTACHMENTS No l…" at bounding box center [1093, 299] width 126 height 430
click at [1040, 265] on div "LINKED EMAILS UCI - Physical Sciences Teaching Labs ( [DATE] ) ATTACHMENTS No l…" at bounding box center [1093, 299] width 126 height 430
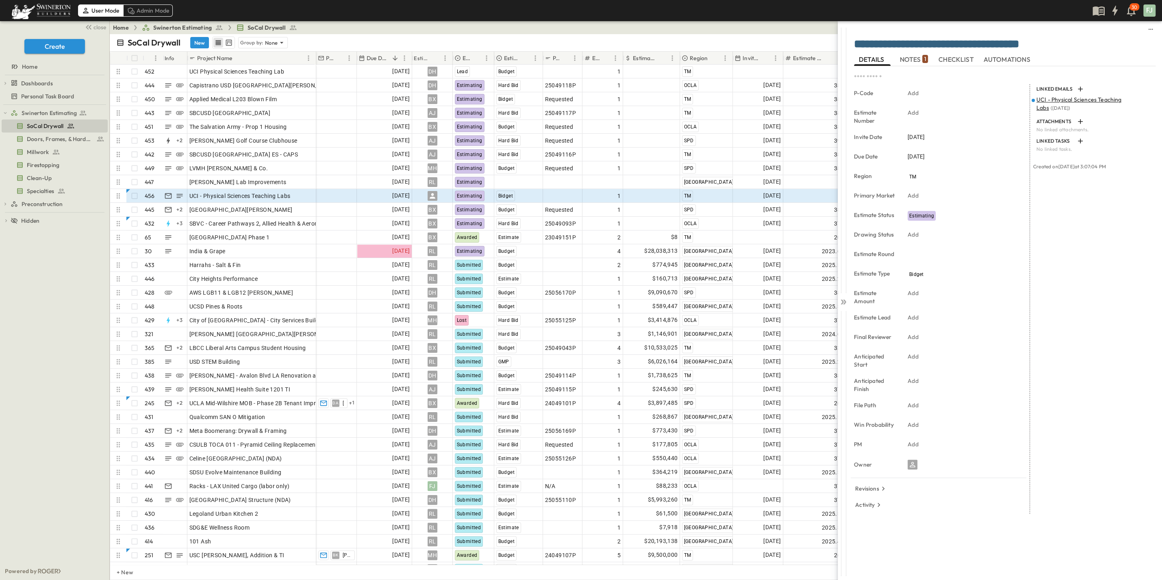
click at [913, 61] on span "NOTES 1" at bounding box center [913, 59] width 28 height 7
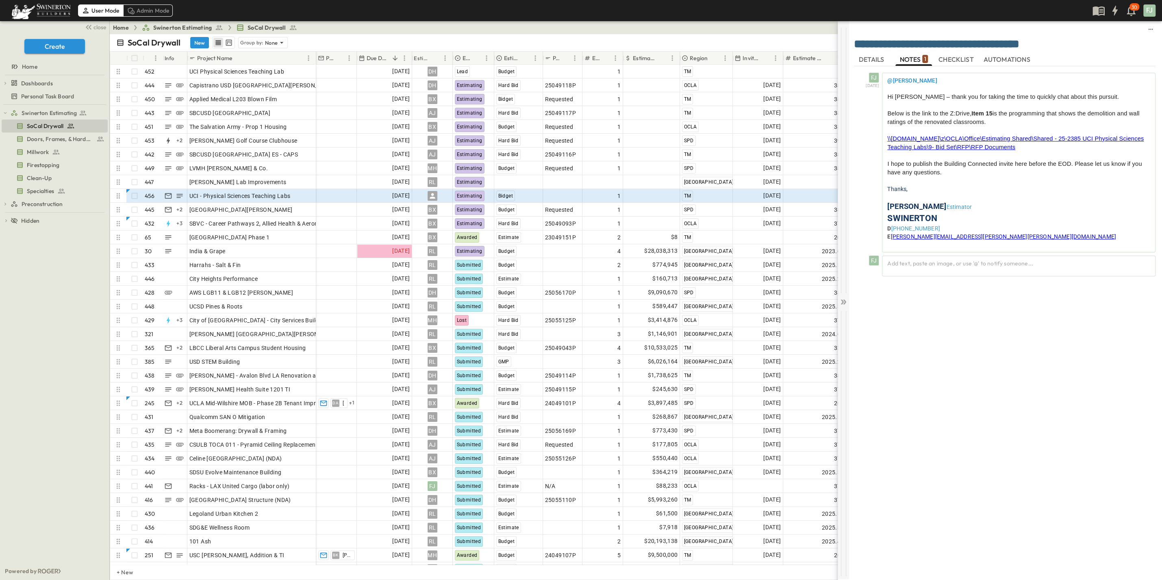
click at [844, 298] on icon at bounding box center [843, 302] width 8 height 8
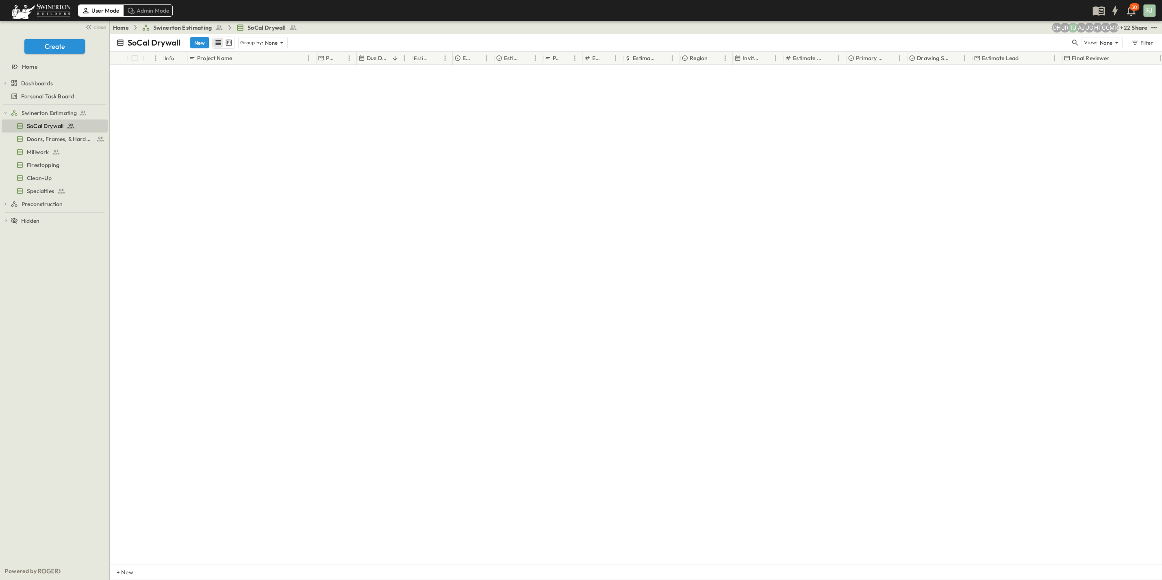
scroll to position [5843, 0]
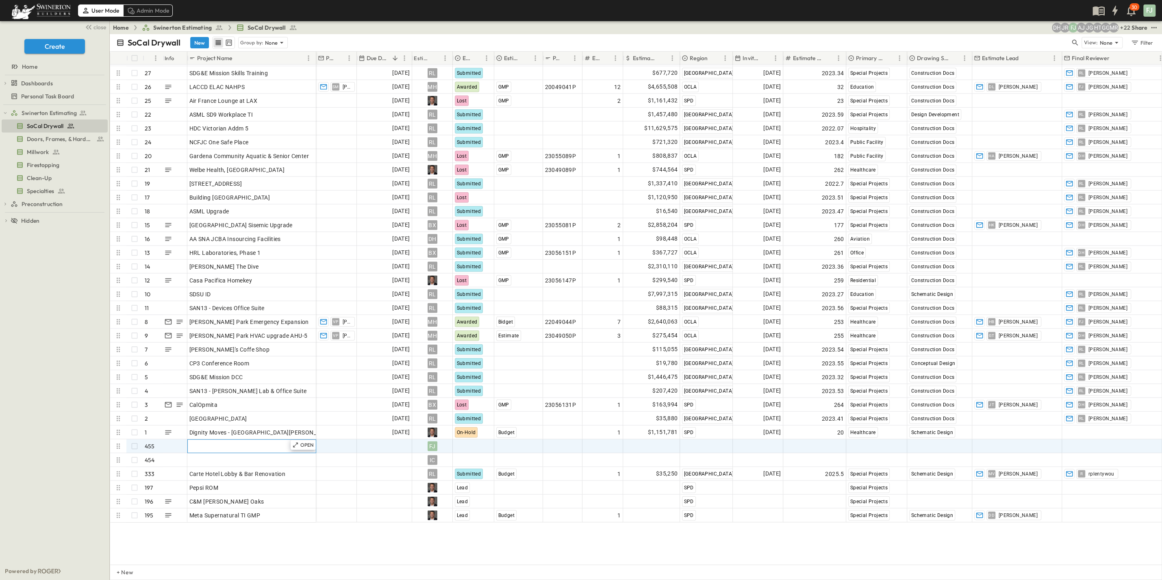
click at [241, 441] on div "Add Name" at bounding box center [251, 446] width 125 height 11
type input "**********"
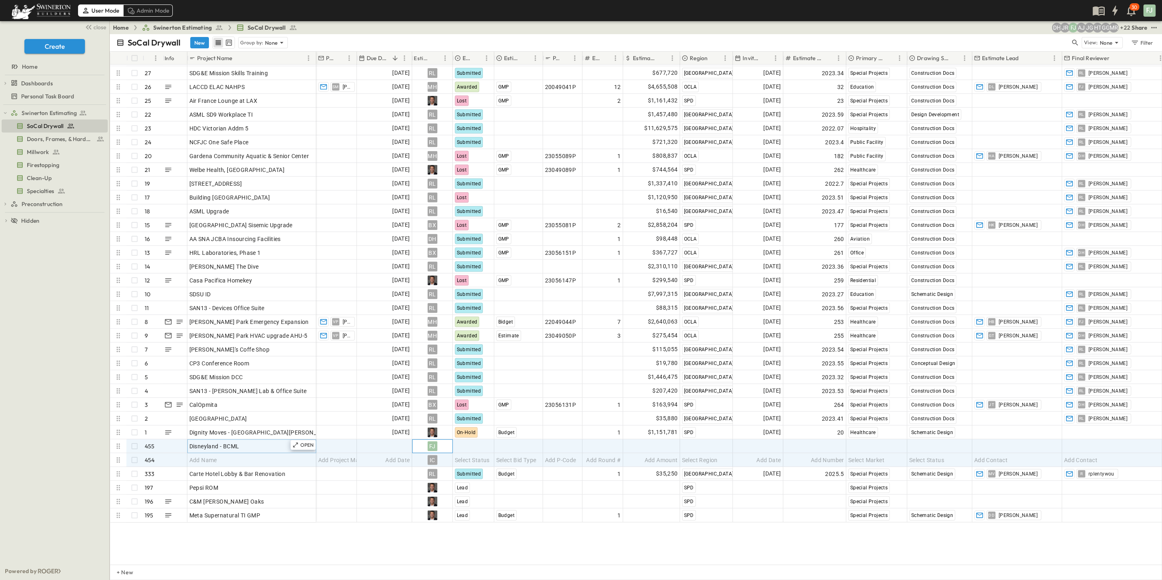
click at [444, 440] on div "FJ" at bounding box center [433, 446] width 40 height 13
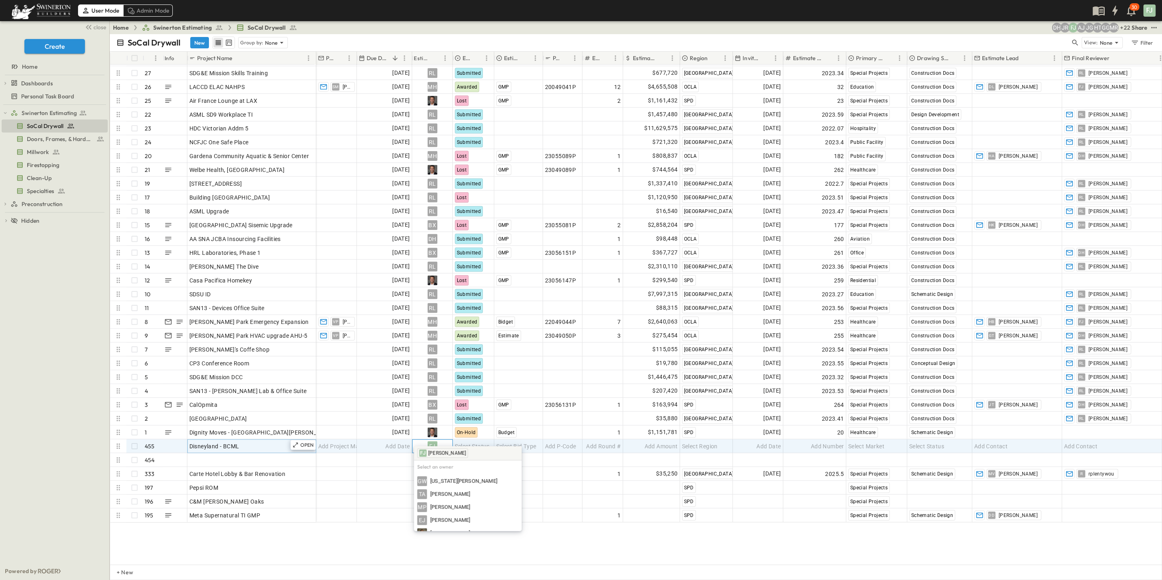
scroll to position [308, 0]
click at [443, 558] on div "TBD" at bounding box center [467, 563] width 101 height 10
click at [472, 442] on span "Select Status" at bounding box center [472, 446] width 35 height 8
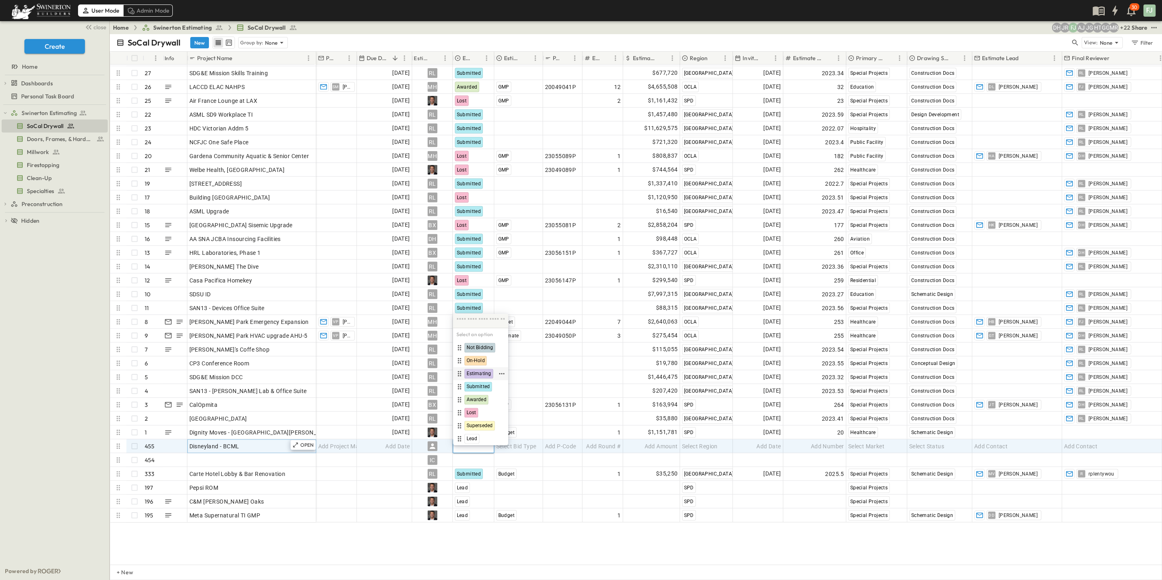
click at [491, 378] on div "Estimating" at bounding box center [475, 374] width 42 height 10
click at [397, 441] on div "Add Date" at bounding box center [384, 446] width 54 height 13
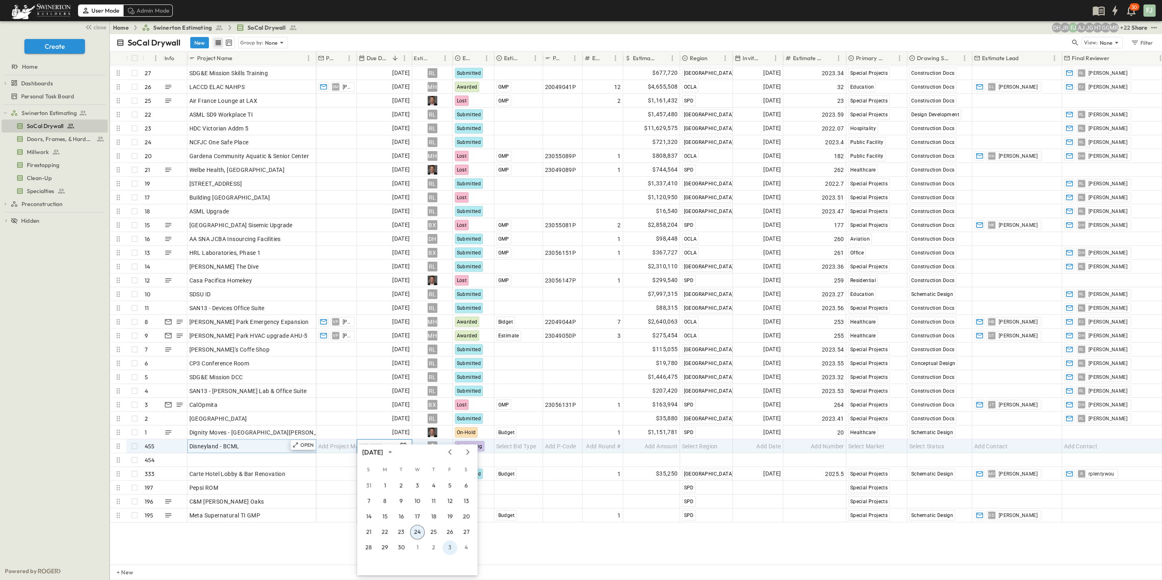
click at [450, 547] on button "3" at bounding box center [450, 547] width 15 height 15
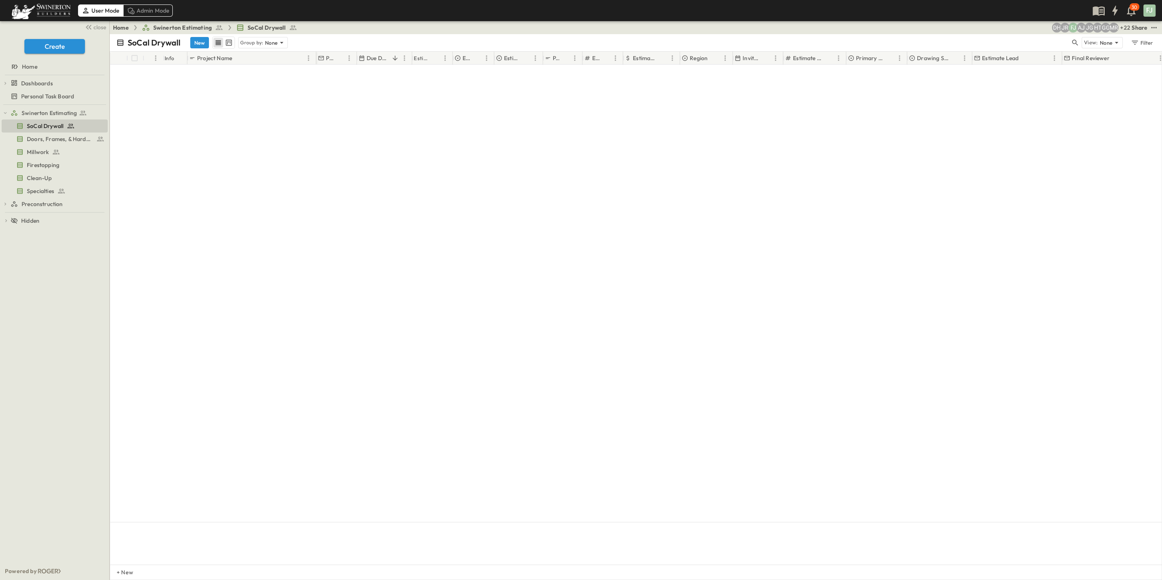
scroll to position [0, 0]
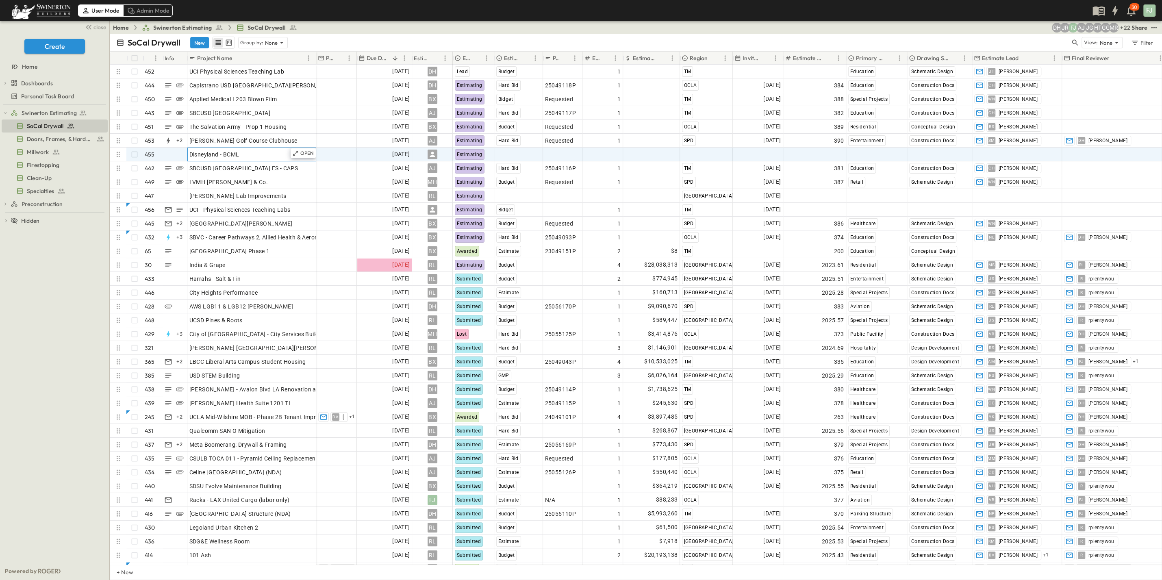
click at [265, 149] on div "Disneyland - BCML" at bounding box center [251, 154] width 125 height 11
click at [518, 150] on span "Select Bid Type" at bounding box center [516, 154] width 40 height 8
click at [523, 210] on div "GMP" at bounding box center [527, 213] width 62 height 10
click at [573, 149] on div "Add P-Code" at bounding box center [562, 154] width 35 height 11
click at [573, 149] on input "text" at bounding box center [562, 154] width 38 height 10
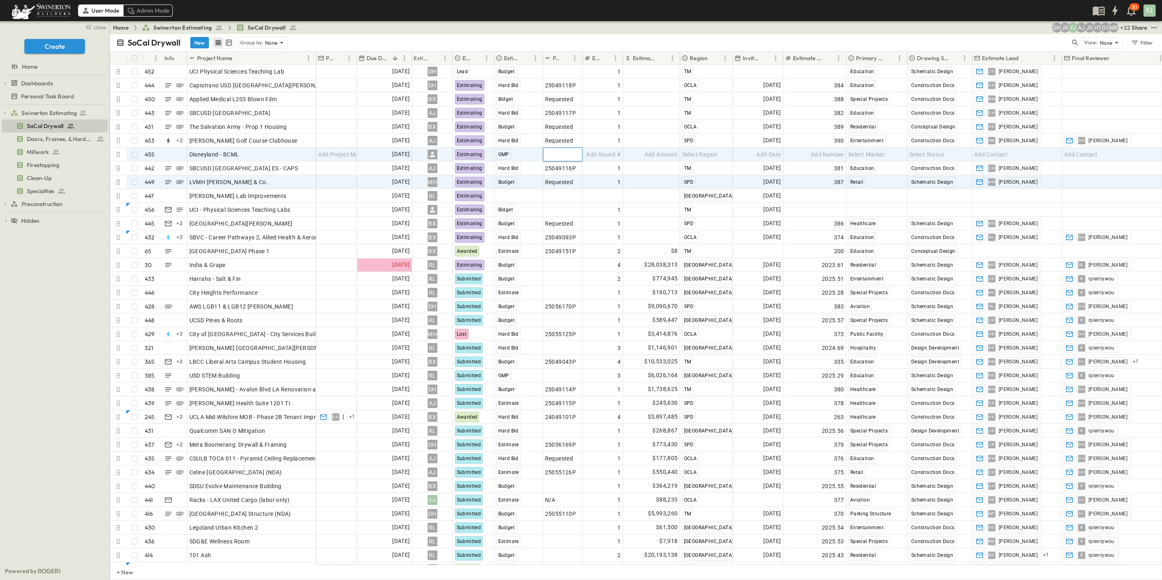
scroll to position [38, 0]
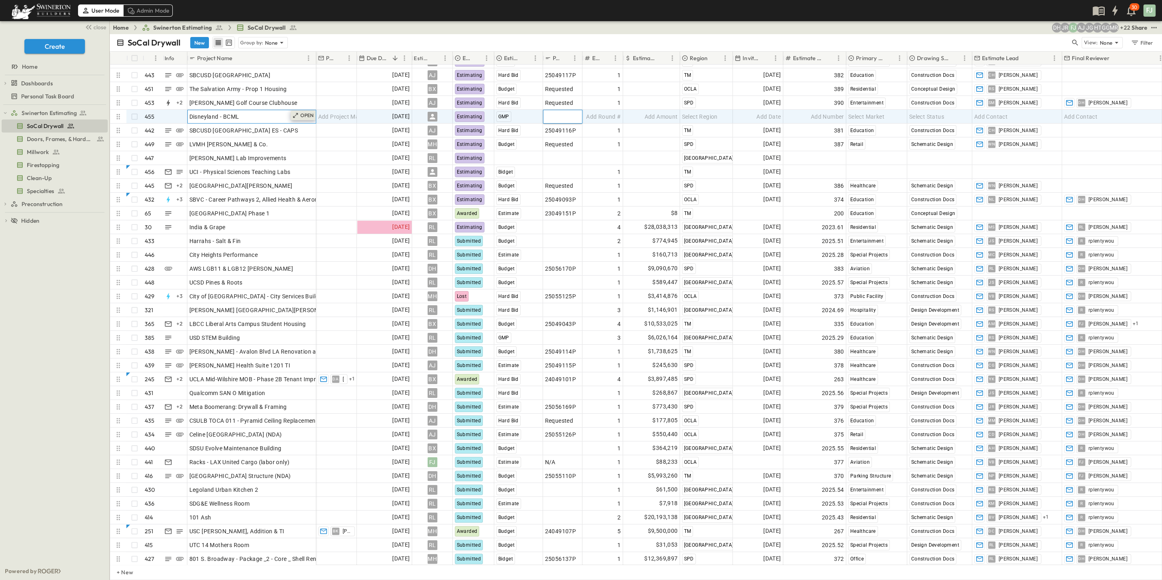
click at [311, 111] on div "OPEN" at bounding box center [303, 116] width 25 height 10
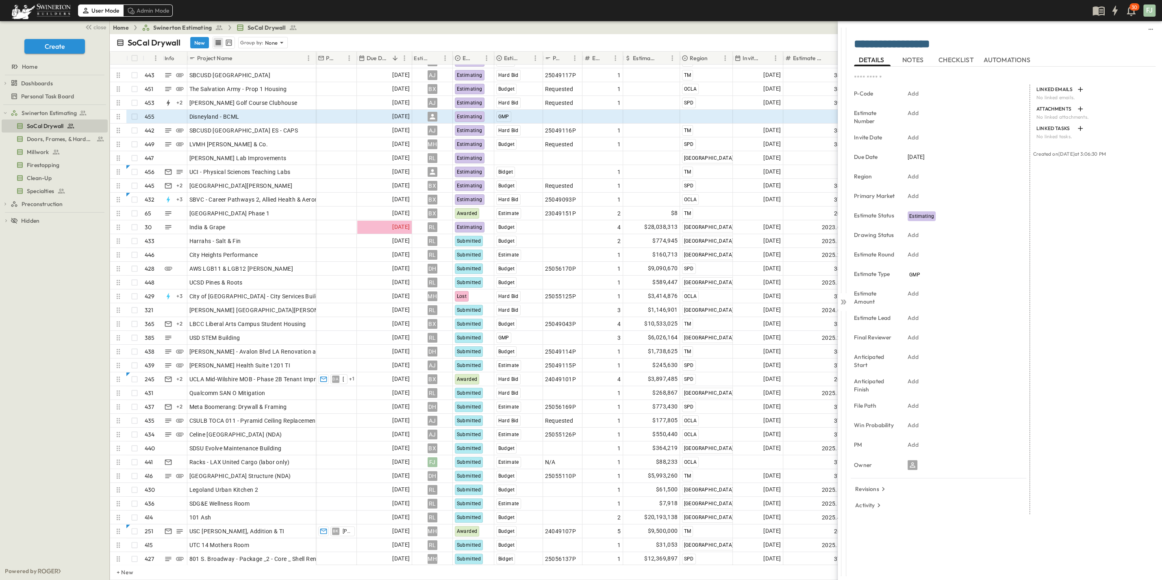
click at [923, 59] on span "NOTES" at bounding box center [913, 59] width 23 height 7
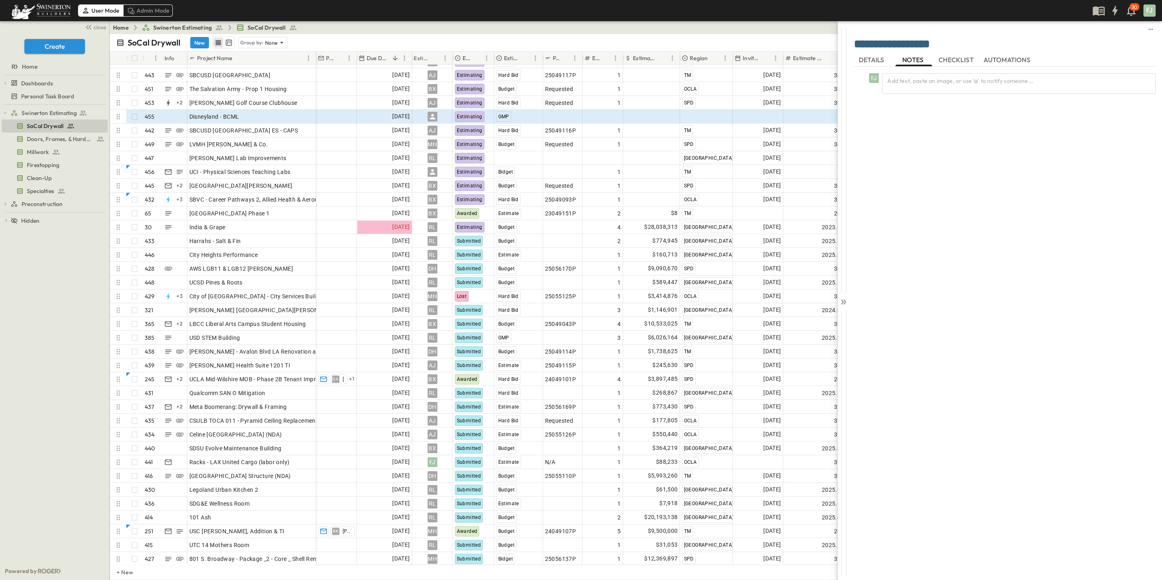
click at [957, 85] on div "Add text, paste an image, or use '@' to notify someone..." at bounding box center [1019, 83] width 274 height 21
click at [958, 78] on p at bounding box center [1018, 80] width 265 height 8
click at [977, 189] on div "**********" at bounding box center [1005, 319] width 302 height 504
click at [1149, 118] on circle at bounding box center [1145, 123] width 10 height 10
click at [965, 298] on div "FJ [DATE] @[PERSON_NAME] The due date is tentative pending ITB from [PERSON_NAM…" at bounding box center [1005, 319] width 302 height 504
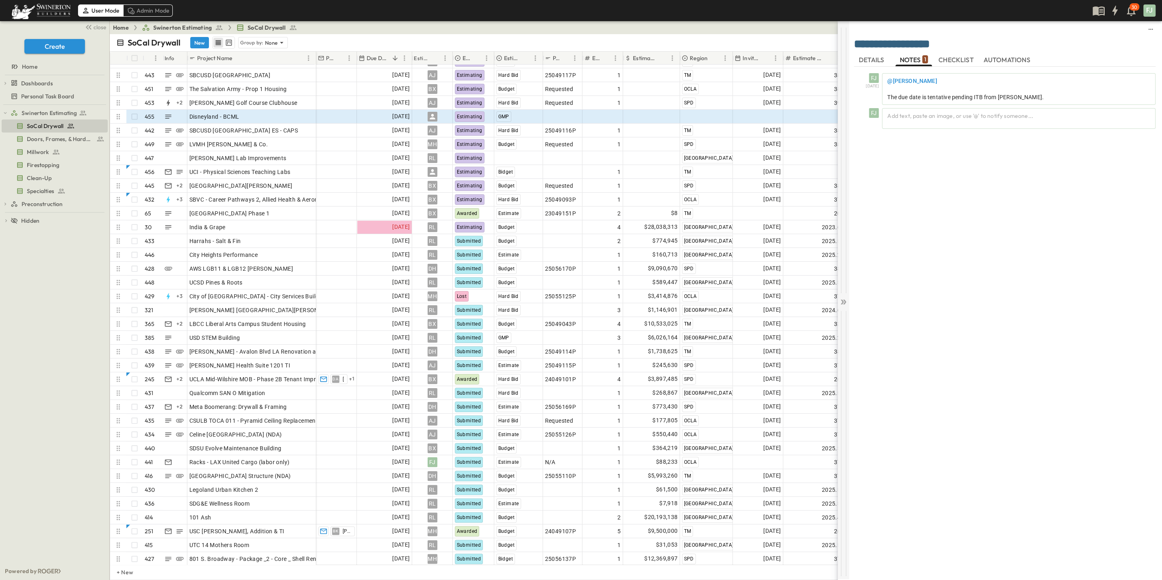
click at [844, 300] on icon at bounding box center [844, 302] width 3 height 5
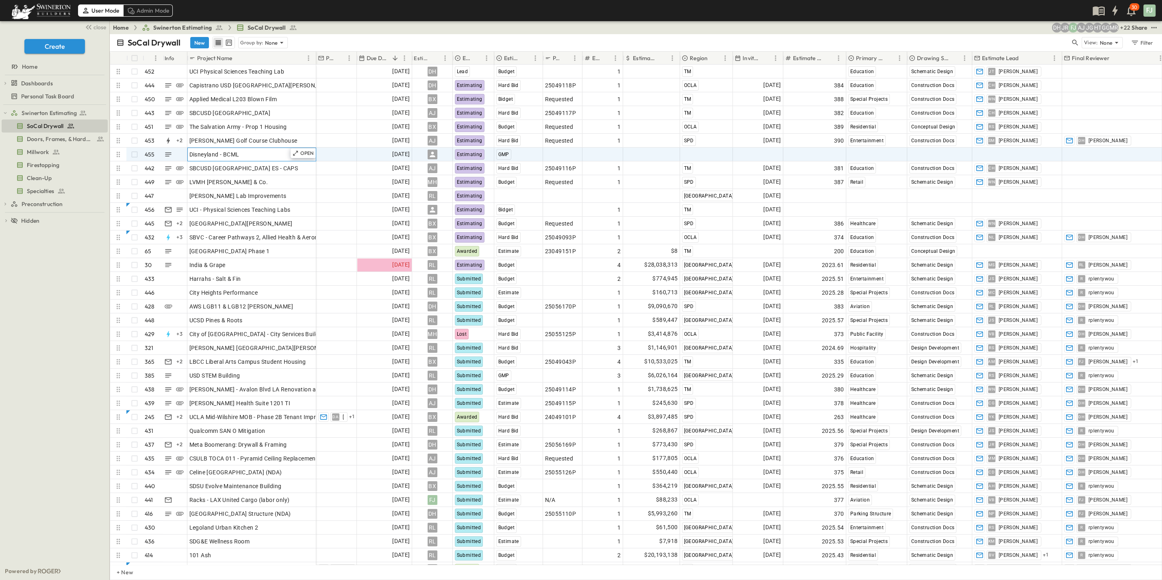
click at [226, 151] on div "Disneyland - BCML" at bounding box center [251, 154] width 125 height 11
click at [237, 149] on input "**********" at bounding box center [252, 154] width 128 height 10
type input "**********"
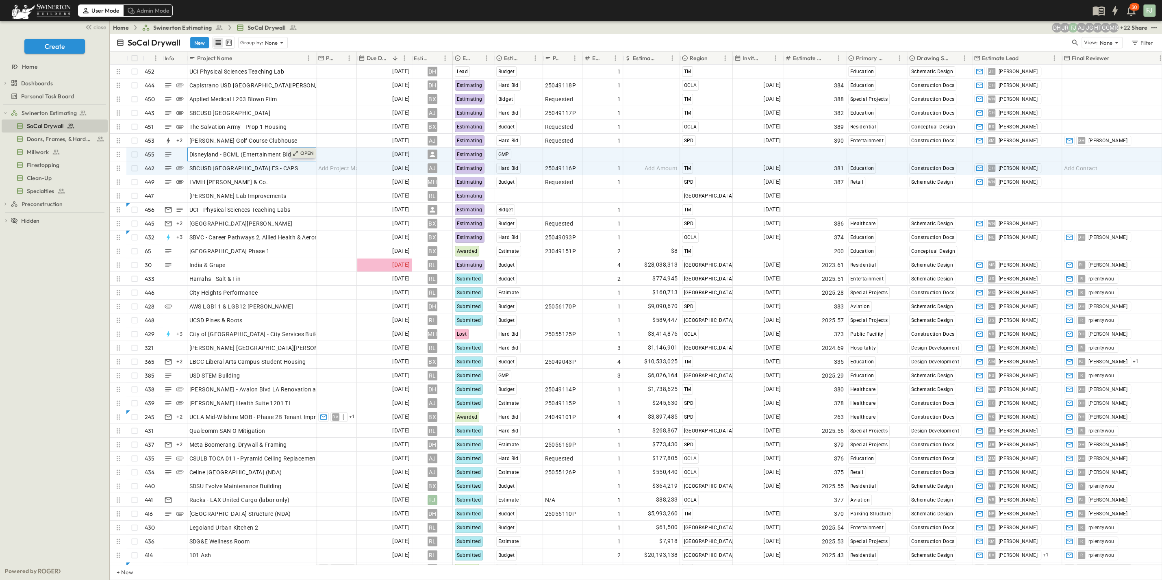
click at [299, 150] on icon at bounding box center [295, 153] width 7 height 7
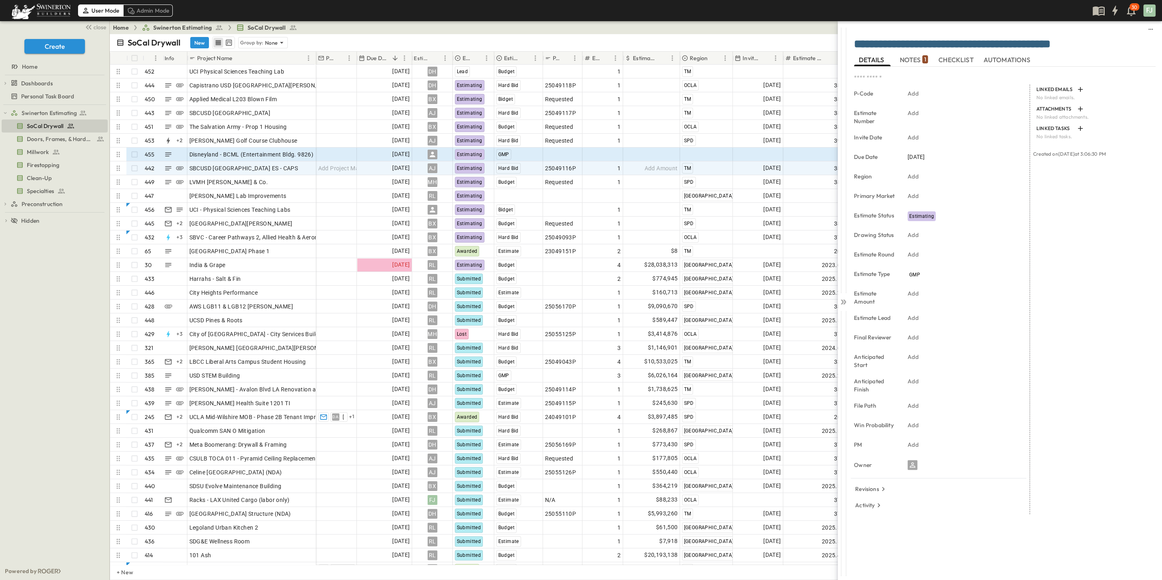
click at [917, 56] on span "NOTES 1" at bounding box center [913, 59] width 28 height 7
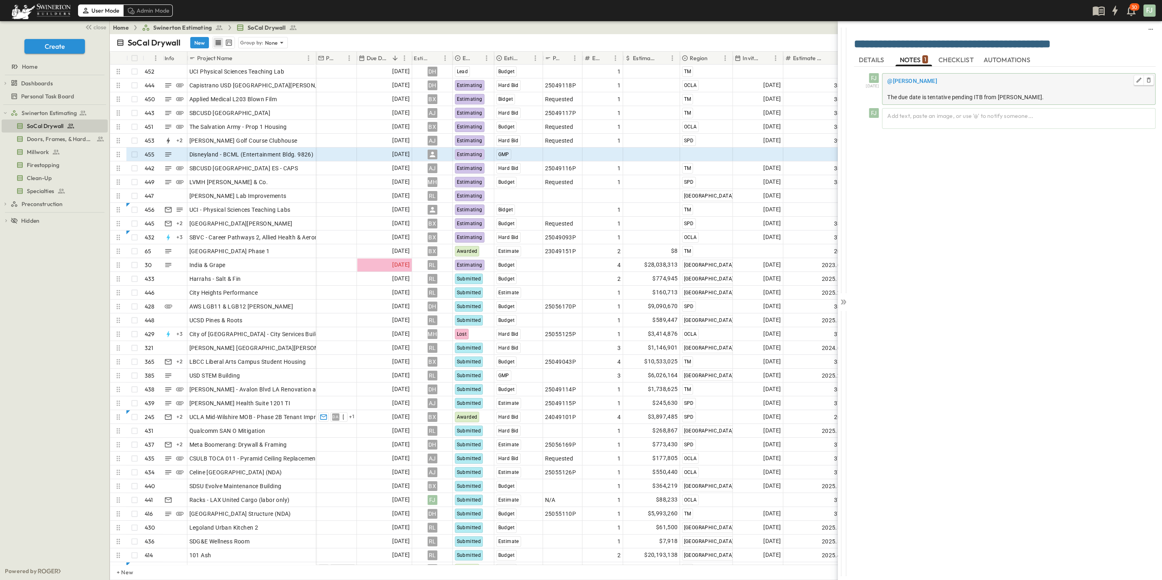
click at [1063, 94] on p "The due date is tentative pending ITB from [PERSON_NAME]." at bounding box center [1018, 97] width 263 height 8
click at [1062, 93] on p "**********" at bounding box center [1018, 96] width 265 height 8
click at [1062, 92] on p "**********" at bounding box center [1018, 96] width 265 height 8
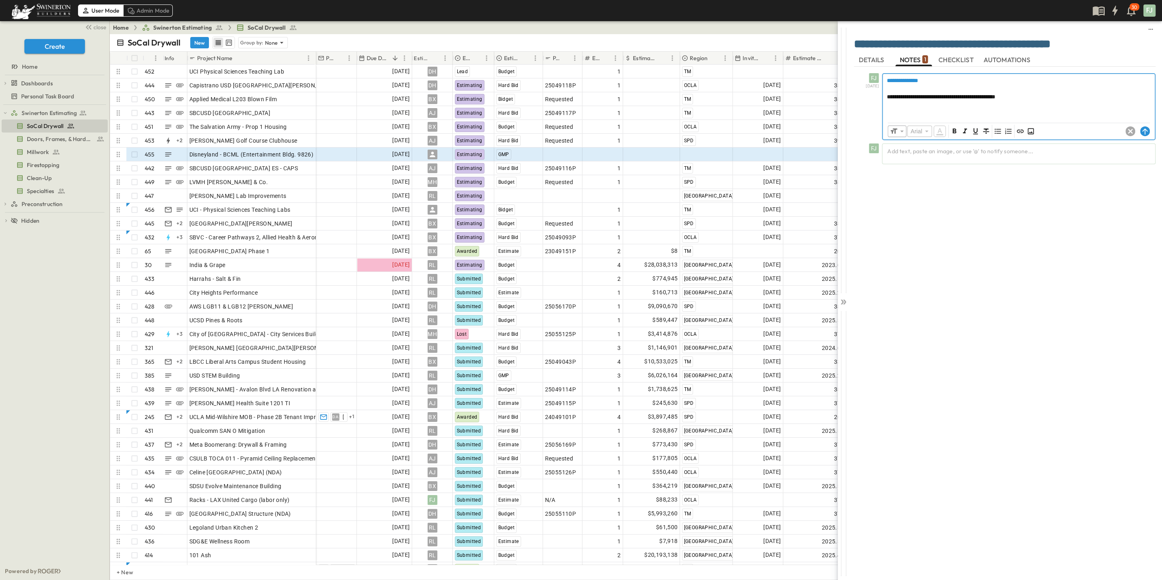
click at [1063, 94] on p "**********" at bounding box center [1019, 97] width 264 height 8
drag, startPoint x: 958, startPoint y: 106, endPoint x: 974, endPoint y: 115, distance: 18.0
click at [974, 115] on p "**********" at bounding box center [1019, 113] width 264 height 8
click at [960, 110] on span "**********" at bounding box center [997, 113] width 220 height 6
drag, startPoint x: 957, startPoint y: 105, endPoint x: 977, endPoint y: 117, distance: 23.6
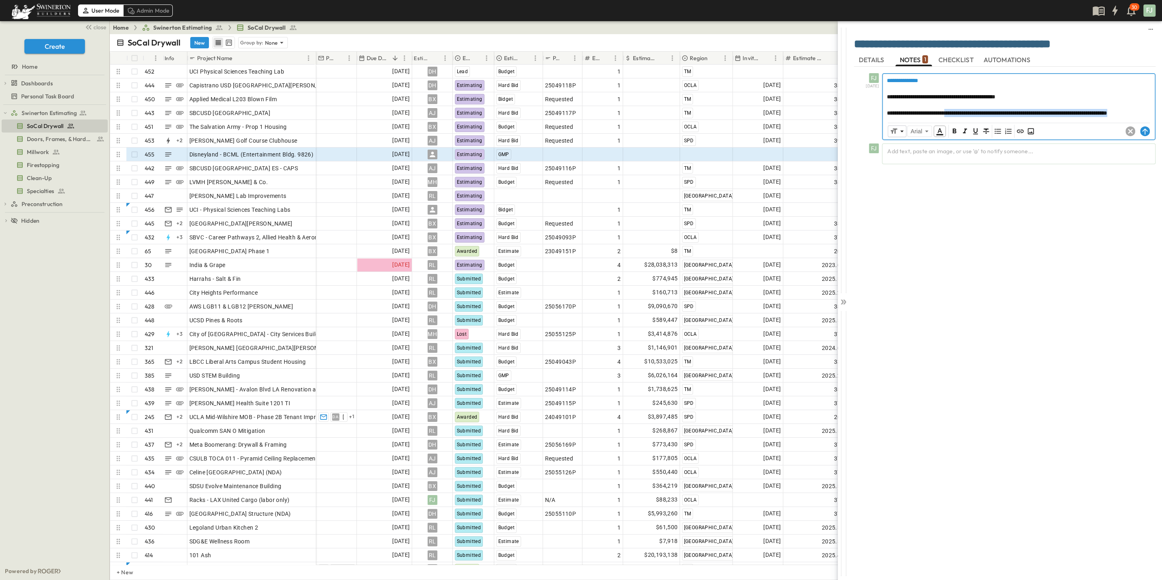
click at [977, 117] on p "**********" at bounding box center [1019, 113] width 264 height 8
click at [1016, 134] on icon "Insert Link" at bounding box center [1020, 131] width 8 height 8
click at [982, 113] on input "text" at bounding box center [1003, 116] width 102 height 12
paste input "**********"
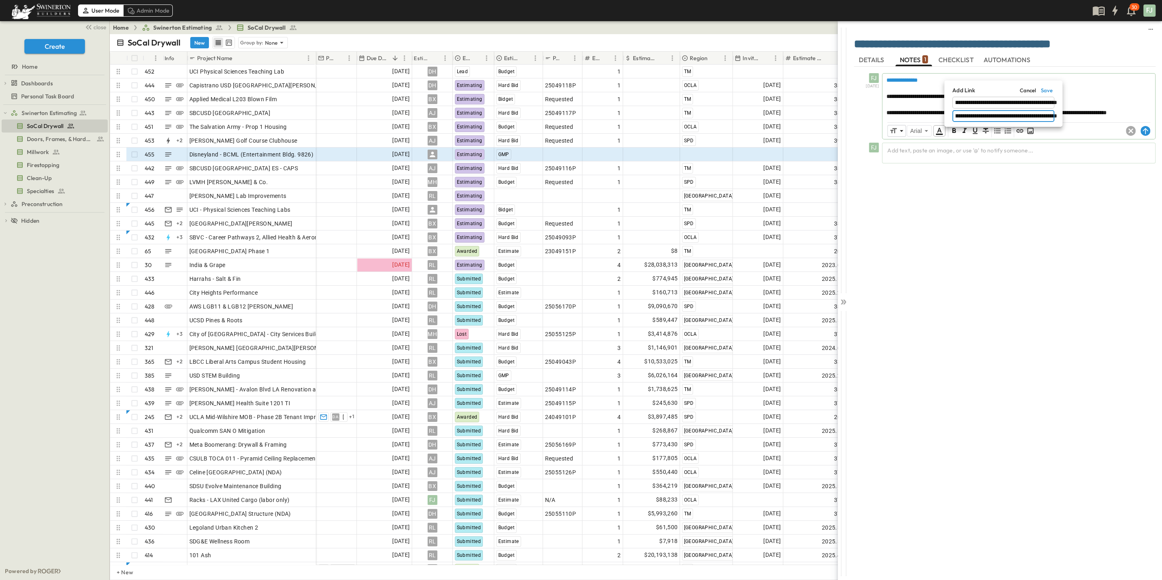
type input "**********"
click at [1146, 131] on div at bounding box center [581, 290] width 1162 height 580
click at [1146, 131] on icon at bounding box center [1144, 131] width 5 height 6
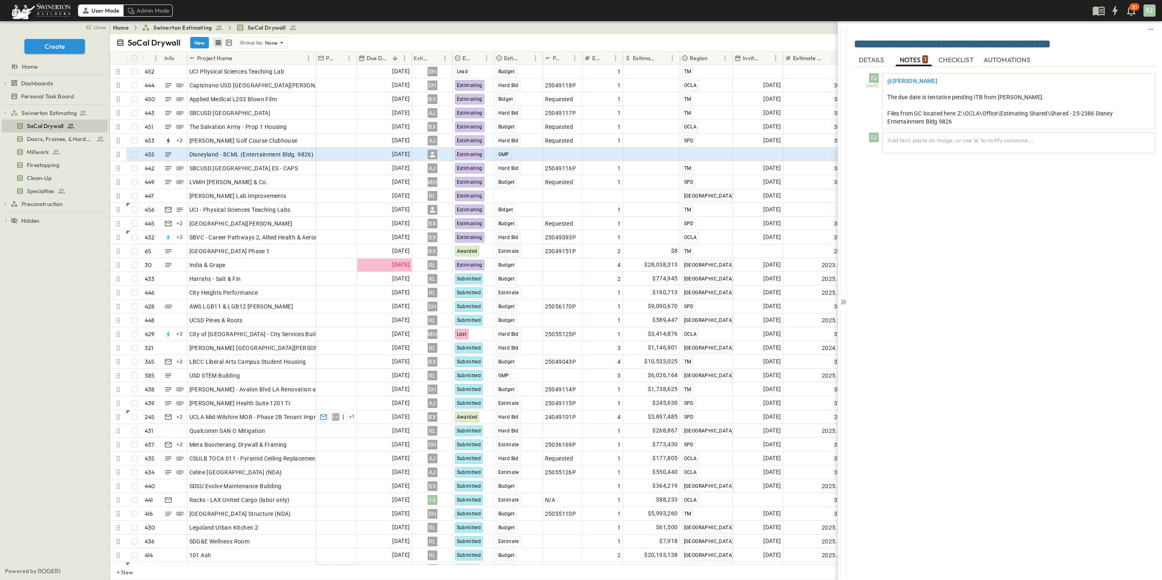
click at [1008, 289] on div "FJ [DATE] @[PERSON_NAME] The due date is tentative pending ITB from [PERSON_NAM…" at bounding box center [1005, 319] width 302 height 504
click at [1016, 268] on div "FJ [DATE] @[PERSON_NAME] The due date is tentative pending ITB from [PERSON_NAM…" at bounding box center [1005, 319] width 302 height 504
click at [1058, 266] on div "FJ [DATE] @[PERSON_NAME] The due date is tentative pending ITB from [PERSON_NAM…" at bounding box center [1005, 319] width 302 height 504
click at [244, 67] on span "UCI Physical Sciences Teaching Lab" at bounding box center [236, 71] width 95 height 8
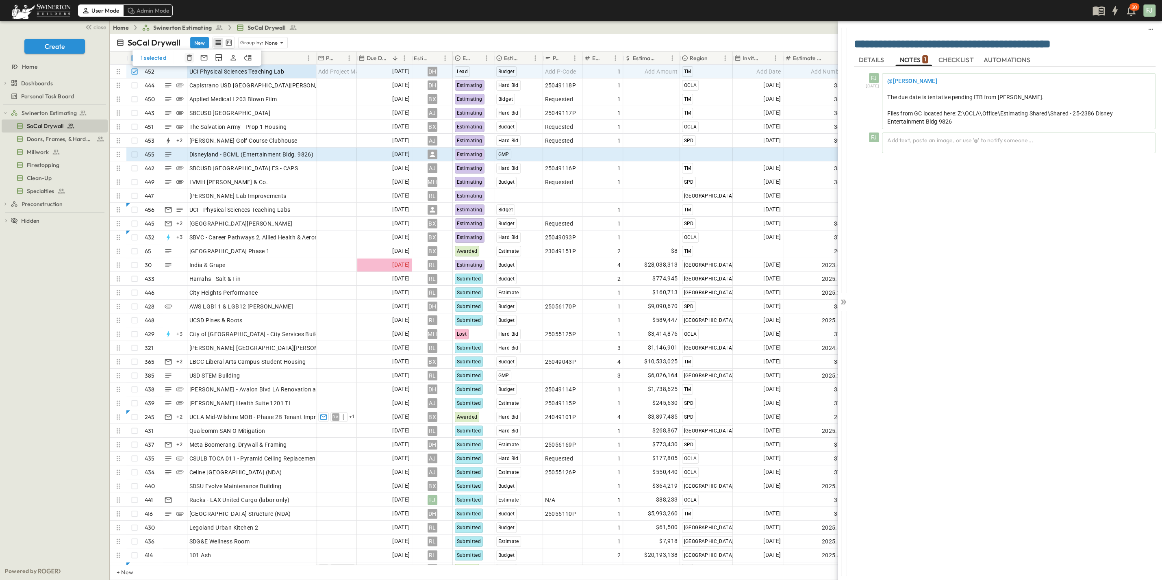
click at [187, 55] on icon "button" at bounding box center [189, 58] width 5 height 6
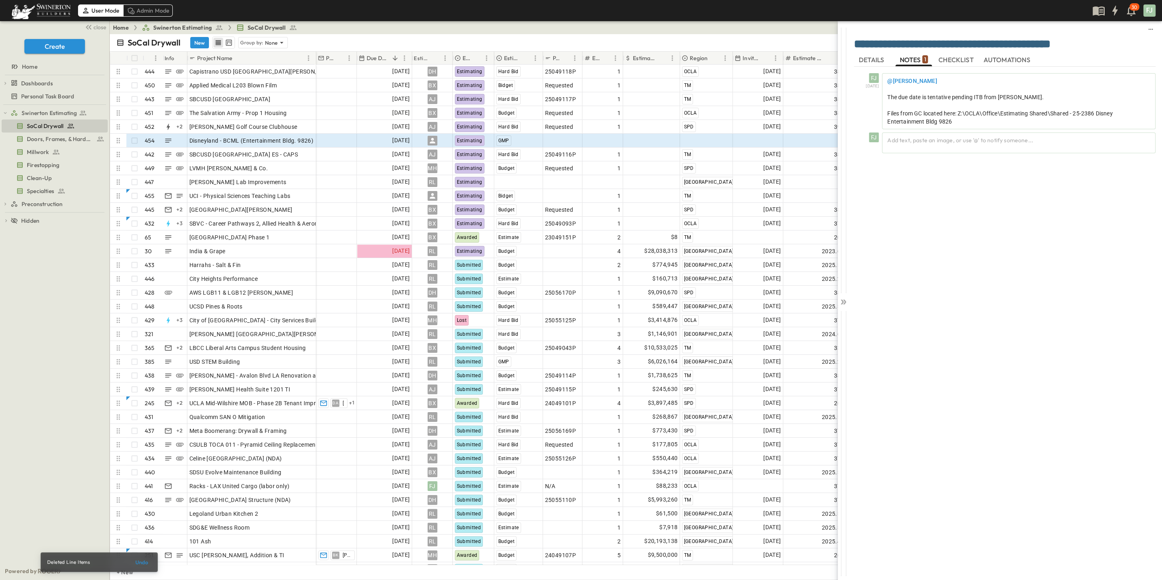
click at [1013, 284] on div "FJ [DATE] @[PERSON_NAME] The due date is tentative pending ITB from [PERSON_NAM…" at bounding box center [1005, 319] width 302 height 504
click at [1041, 314] on div "FJ [DATE] @[PERSON_NAME] The due date is tentative pending ITB from [PERSON_NAM…" at bounding box center [1005, 319] width 302 height 504
click at [847, 300] on div at bounding box center [843, 300] width 11 height 558
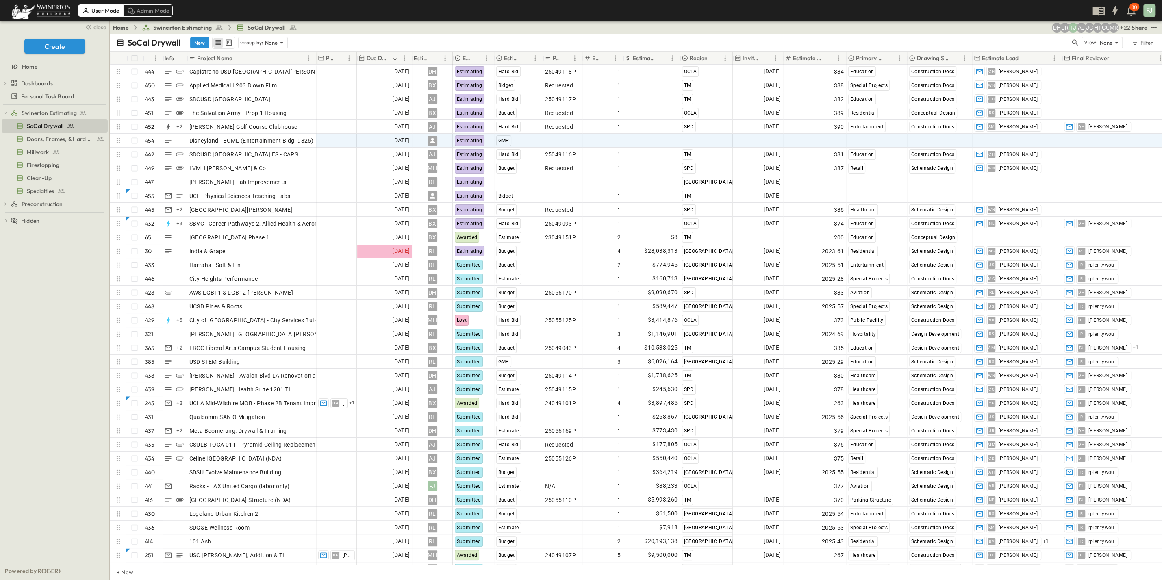
click at [966, 37] on div "SoCal Drywall New Group by: None" at bounding box center [593, 43] width 954 height 12
click at [37, 413] on div "Swinerton Estimating SoCal Drywall Doors, Frames, & Hardware Millwork Firestopp…" at bounding box center [54, 333] width 109 height 457
